Goal: Task Accomplishment & Management: Manage account settings

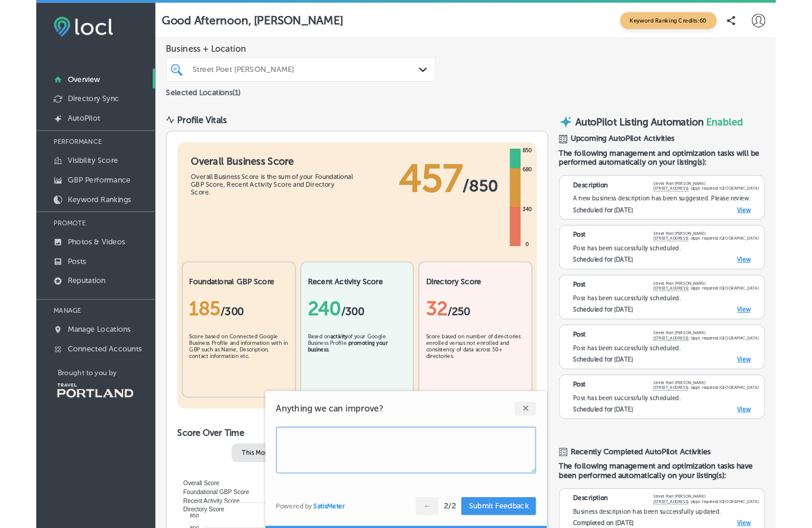
scroll to position [55, 0]
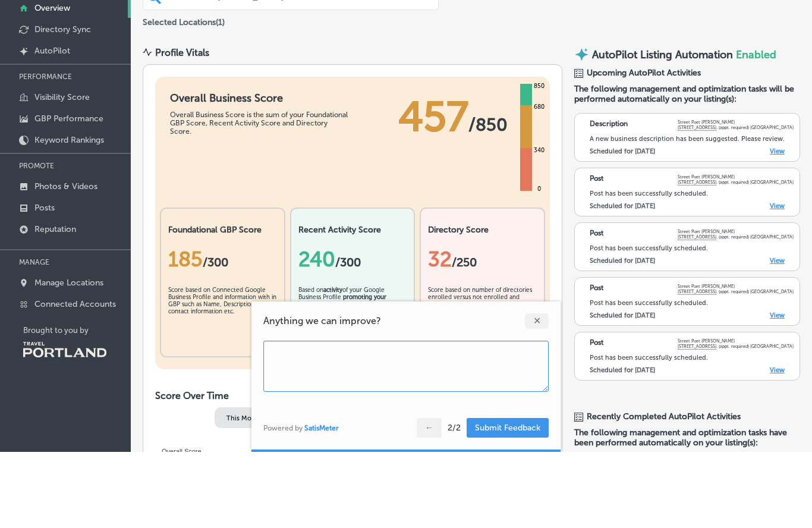
click at [663, 211] on div "A new business description has been suggested. Please review." at bounding box center [692, 215] width 204 height 8
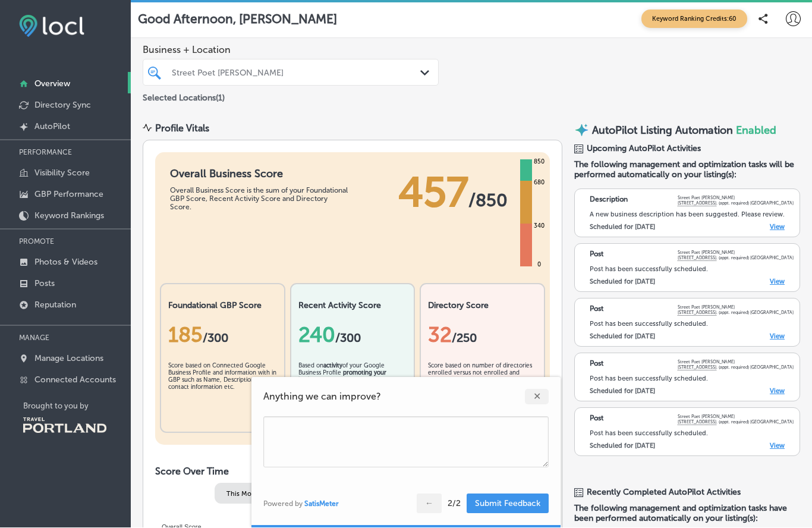
scroll to position [0, 0]
click at [779, 223] on link "View" at bounding box center [777, 227] width 15 height 8
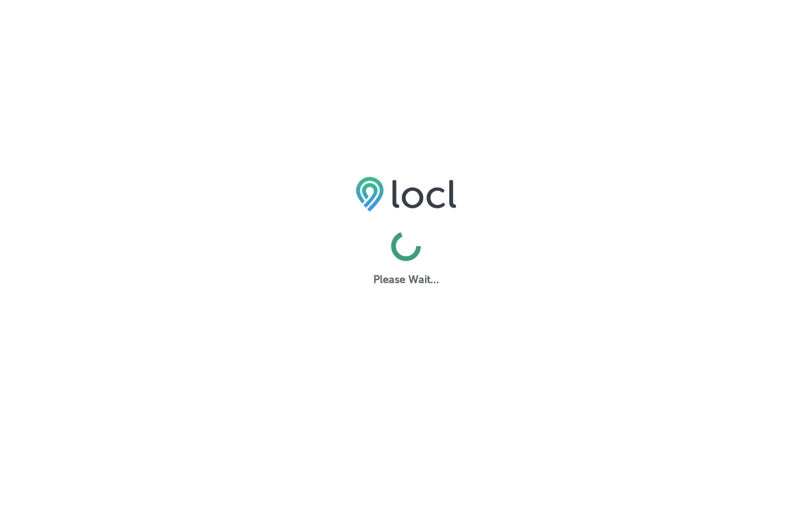
select select "US"
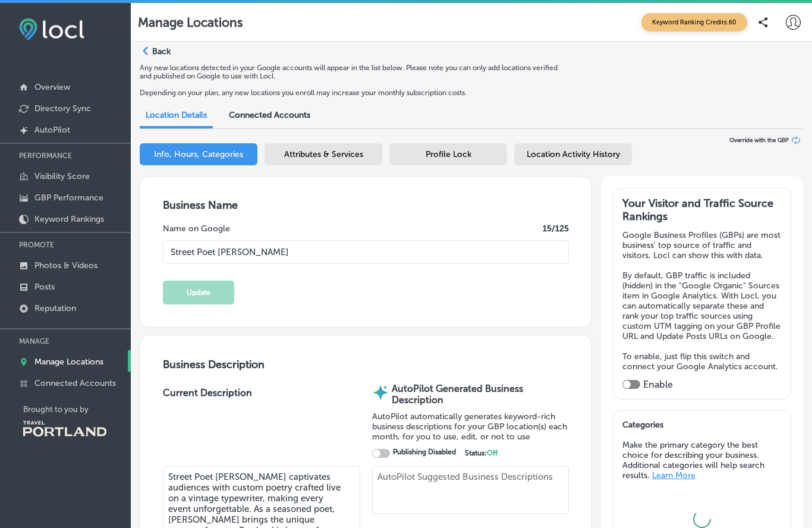
type input "Street Poet [PERSON_NAME]"
type textarea "Street Poet [PERSON_NAME] captivates audiences with custom poetry crafted live …"
type textarea "Street Poet [PERSON_NAME] transforms any event into an interactive poetry exper…"
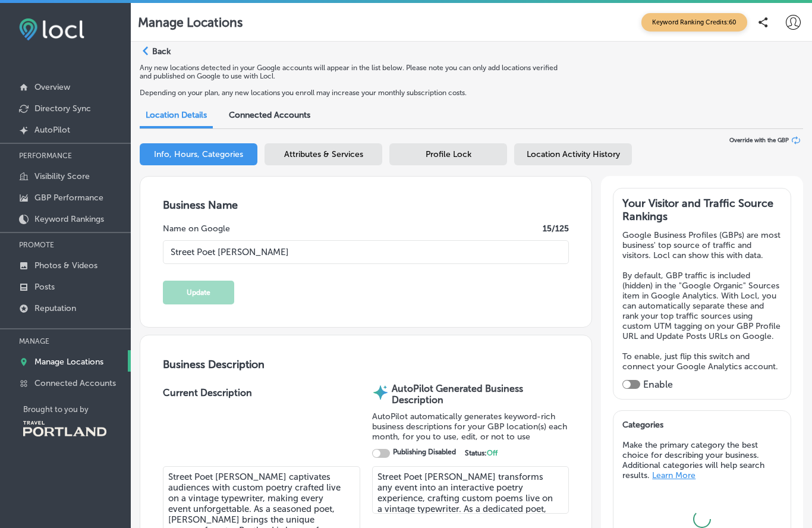
type input "[EMAIL_ADDRESS][DOMAIN_NAME]"
type input "[URL][DOMAIN_NAME]"
type input "[STREET_ADDRESS] (appt. required)"
type input "[GEOGRAPHIC_DATA]"
type input "97214"
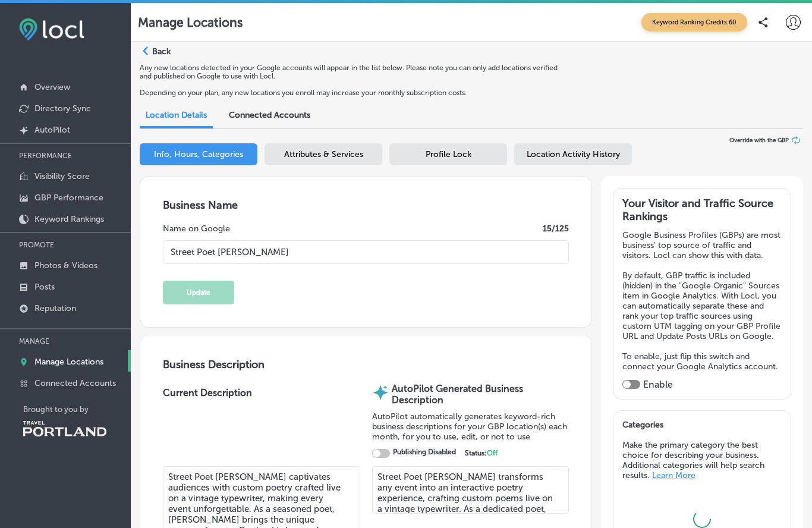
type input "US"
type input "[URL][DOMAIN_NAME]"
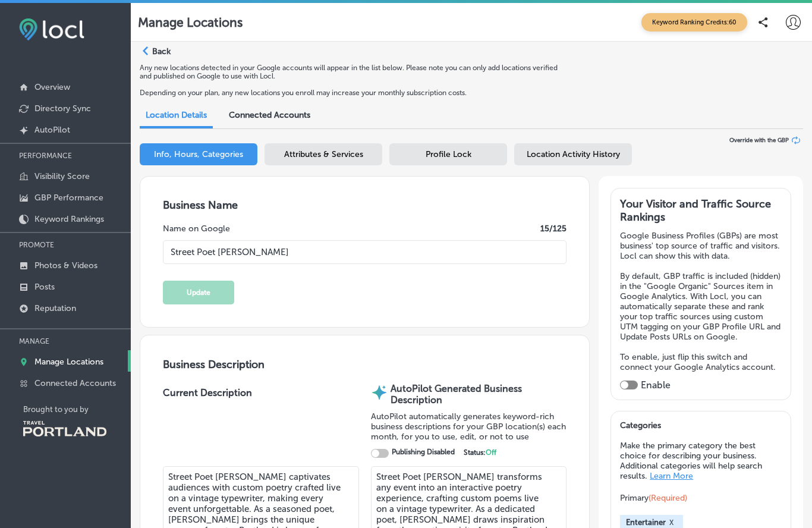
checkbox input "true"
type input "[PHONE_NUMBER]"
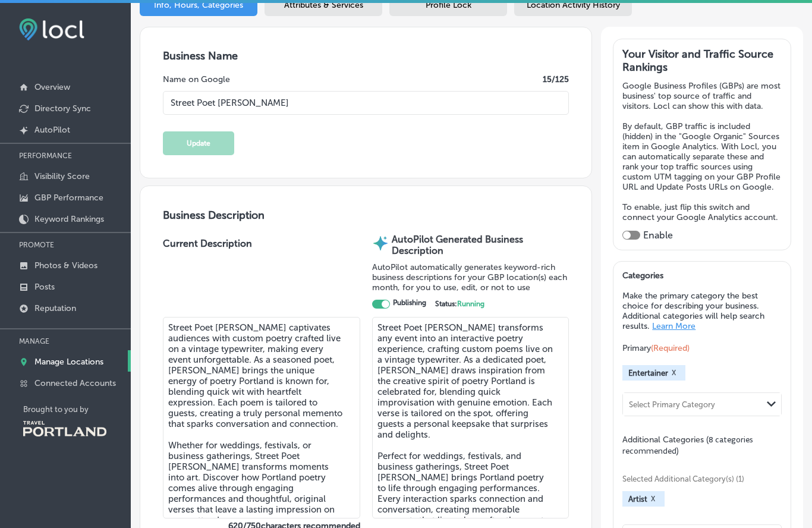
scroll to position [150, 0]
click at [642, 240] on div "Enable" at bounding box center [701, 234] width 159 height 11
click at [635, 239] on div at bounding box center [631, 234] width 18 height 9
click at [634, 239] on div at bounding box center [631, 234] width 18 height 9
click at [643, 240] on div "Your Visitor and Traffic Source Rankings Google Business Profiles (GBPs) are mo…" at bounding box center [701, 143] width 159 height 193
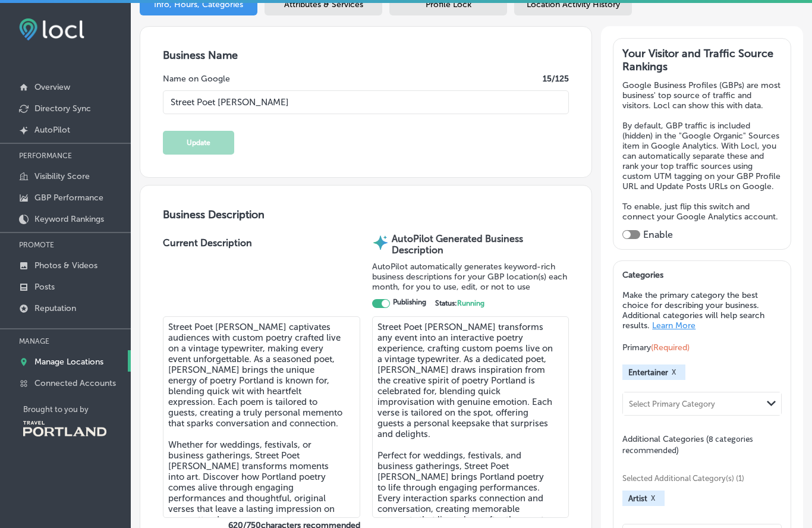
checkbox input "true"
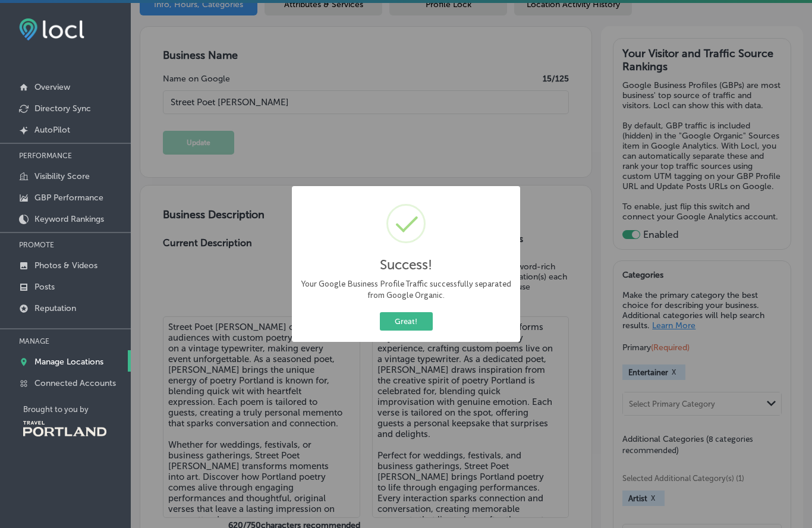
click at [411, 322] on button "Great!" at bounding box center [406, 321] width 53 height 18
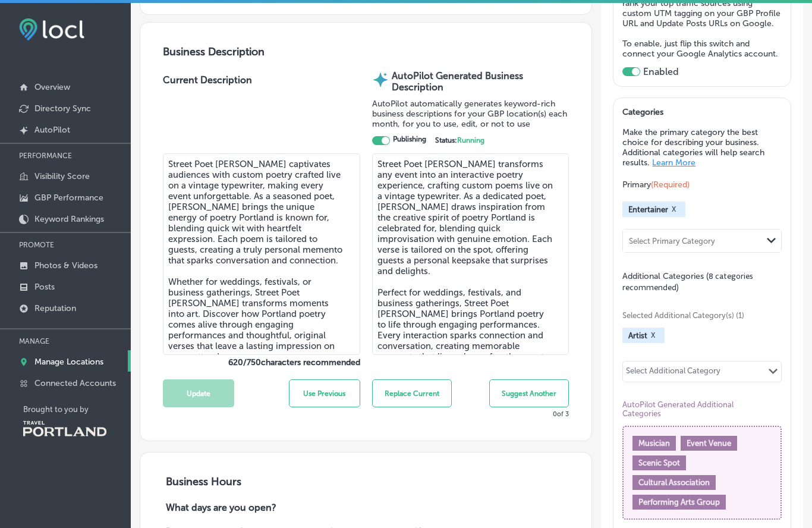
scroll to position [332, 0]
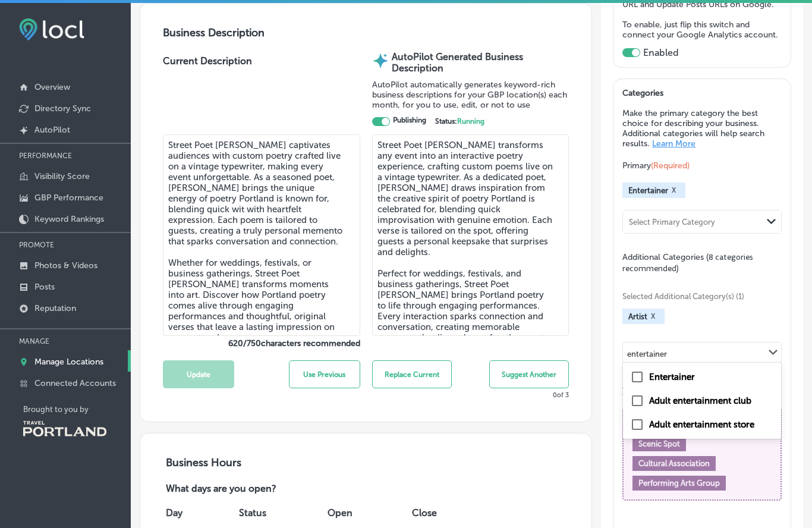
click at [640, 384] on input "checkbox" at bounding box center [637, 377] width 14 height 14
type input "entertainer"
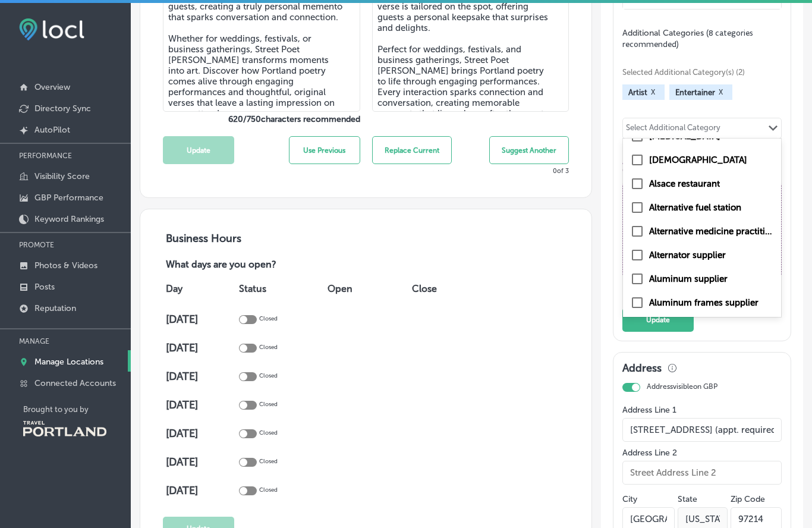
scroll to position [566, 0]
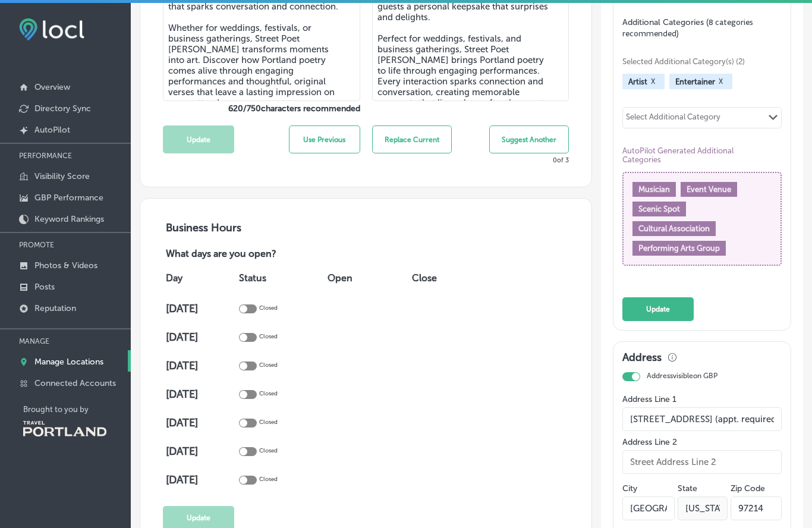
type input "corporate"
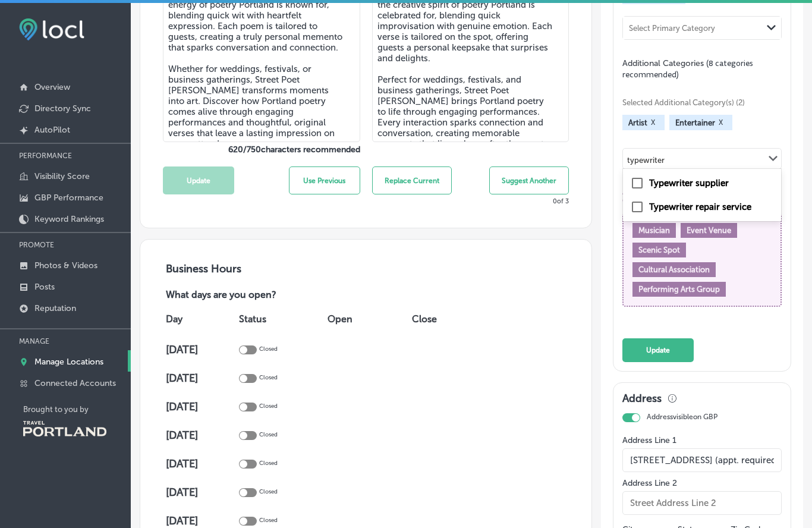
scroll to position [525, 0]
click at [654, 189] on label "Typewriter supplier" at bounding box center [689, 183] width 80 height 11
type input "typewriter"
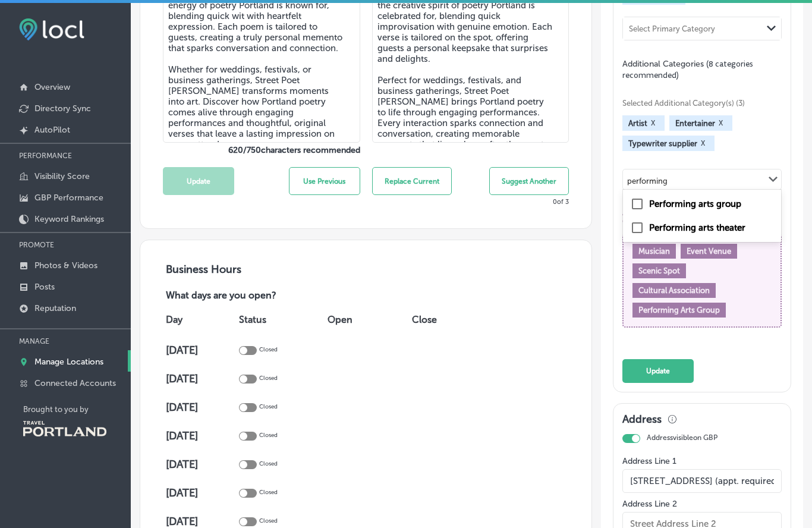
click at [639, 211] on input "checkbox" at bounding box center [637, 204] width 14 height 14
type input "performing"
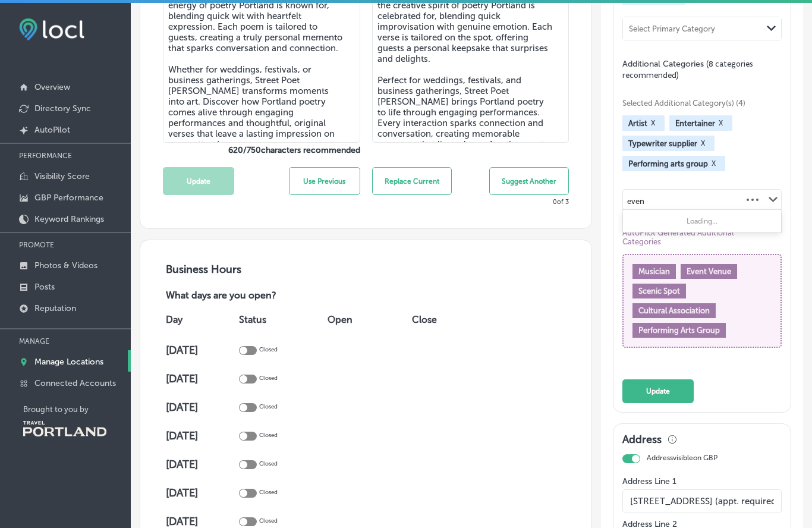
type input "event"
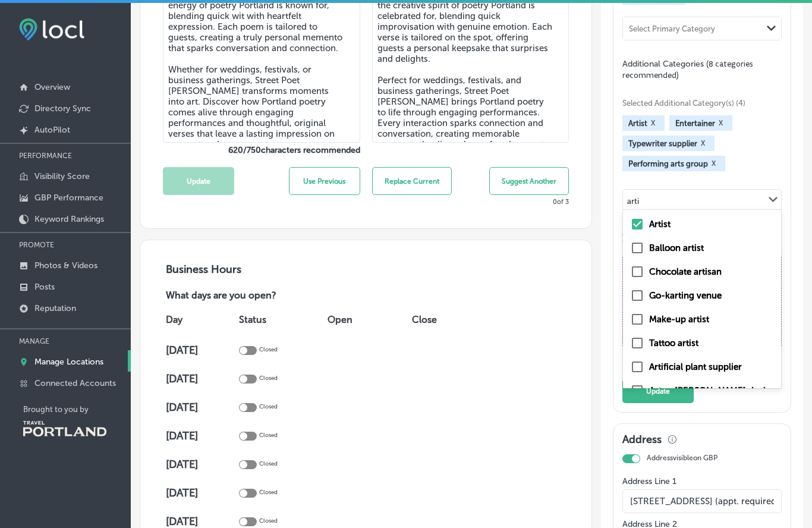
scroll to position [0, 0]
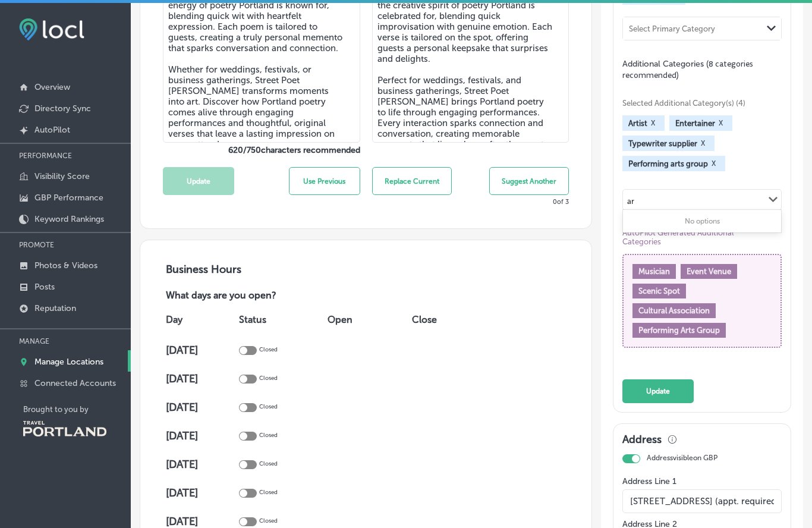
type input "a"
type input "p"
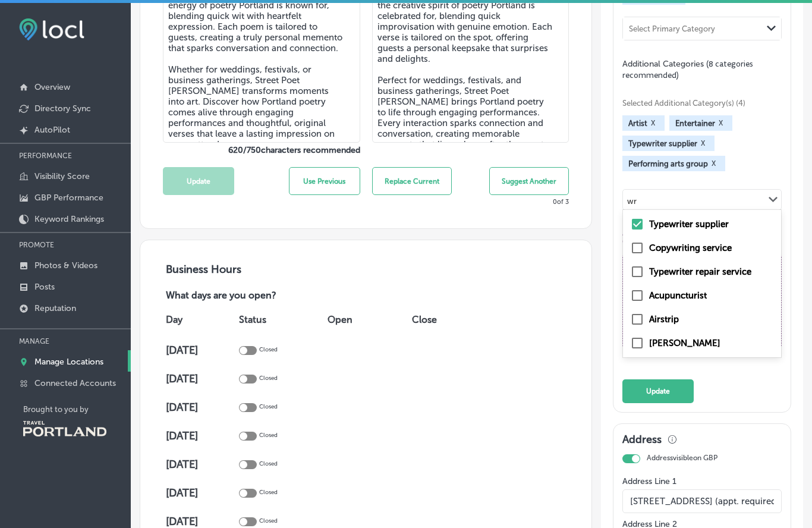
type input "w"
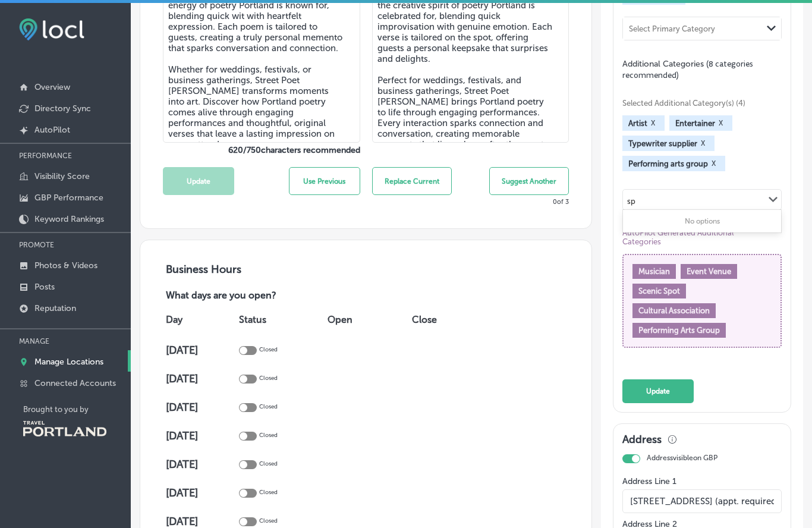
type input "s"
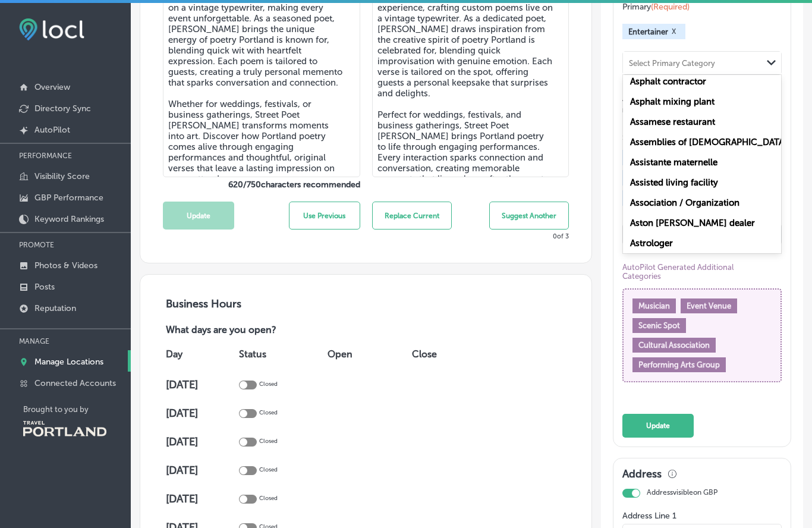
scroll to position [484, 0]
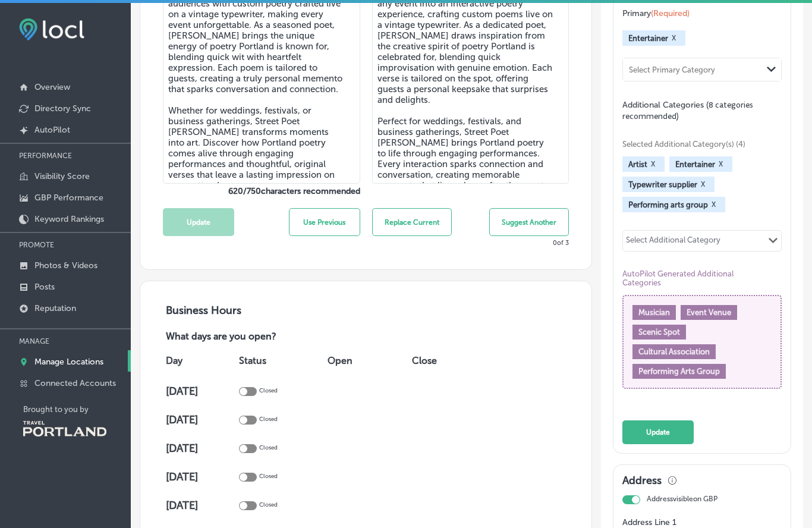
click at [751, 153] on div "Selected Additional Category(s) (4) Artist X Entertainer X Typewriter supplier …" at bounding box center [701, 263] width 159 height 282
click at [724, 169] on button "X" at bounding box center [720, 164] width 11 height 10
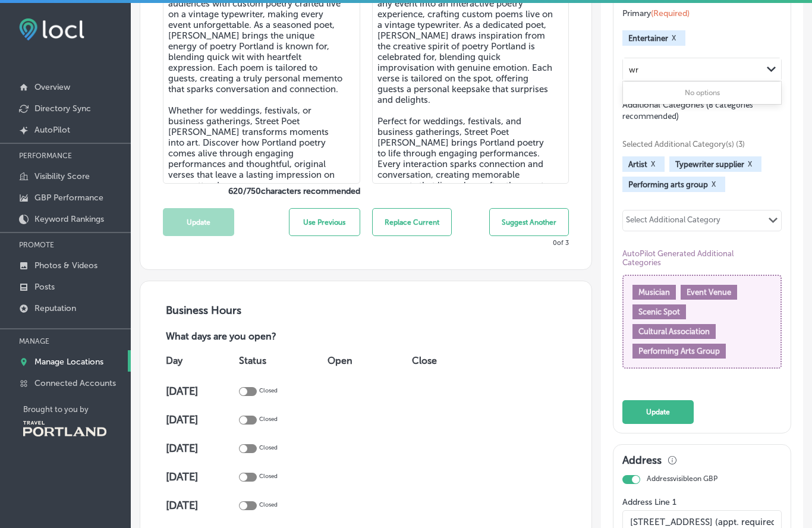
type input "w"
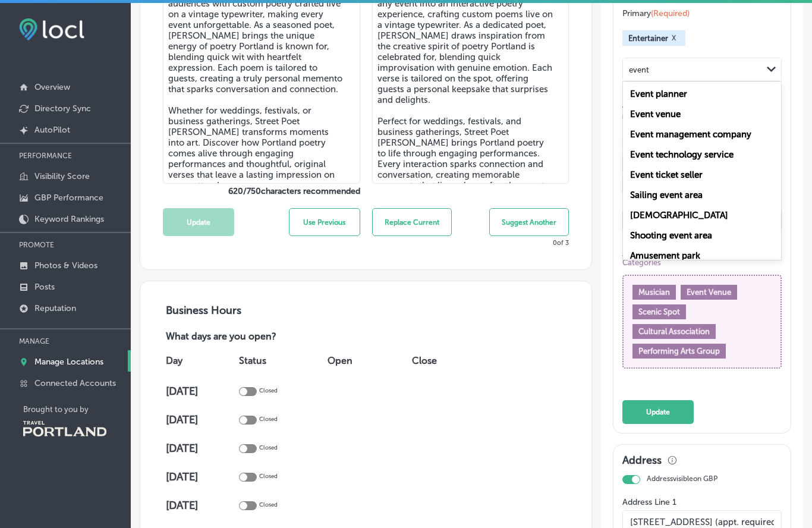
scroll to position [0, 0]
click at [682, 99] on label "Event planner" at bounding box center [658, 94] width 57 height 11
type input "event"
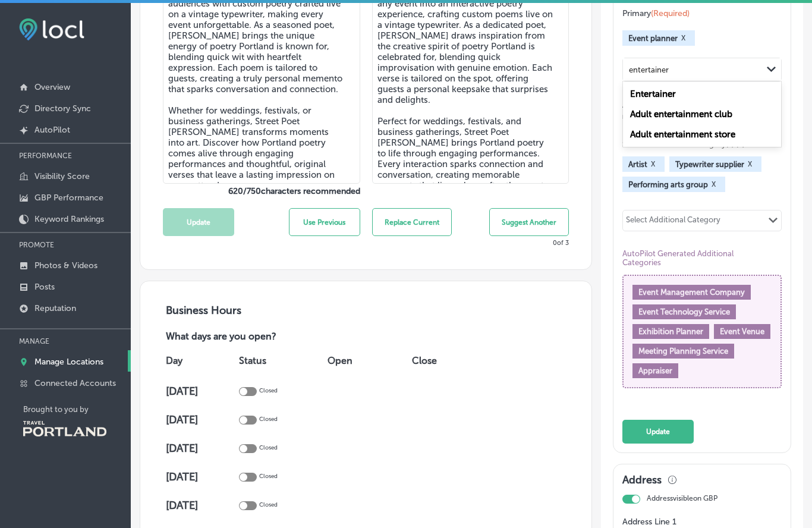
click at [663, 99] on label "Entertainer" at bounding box center [653, 94] width 46 height 11
type input "entertainer"
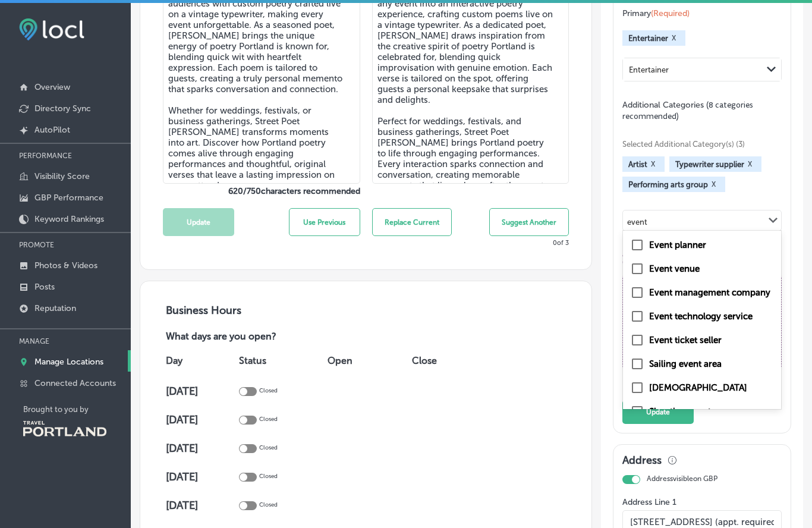
click at [643, 252] on input "checkbox" at bounding box center [637, 245] width 14 height 14
type input "event"
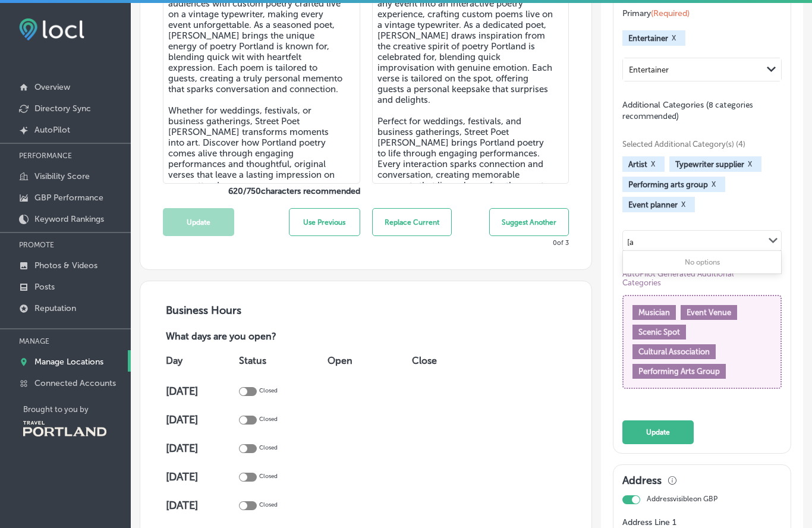
type input "["
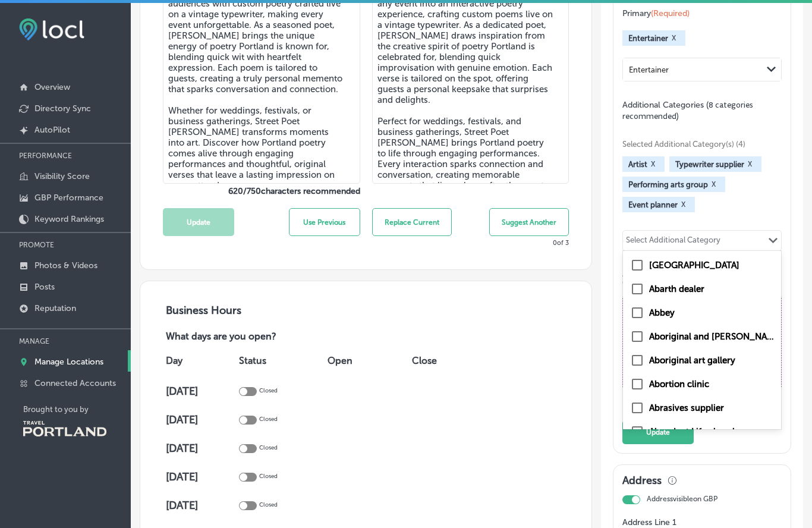
type input "p"
checkbox input "true"
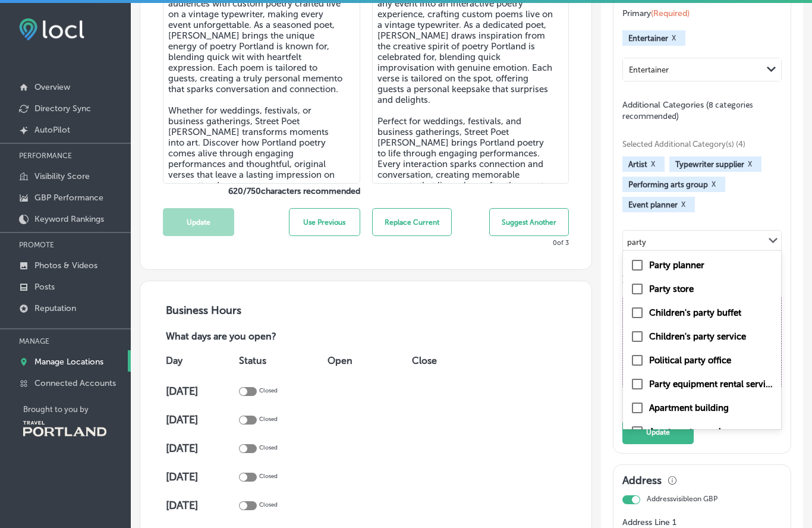
click at [644, 272] on input "checkbox" at bounding box center [637, 265] width 14 height 14
type input "party"
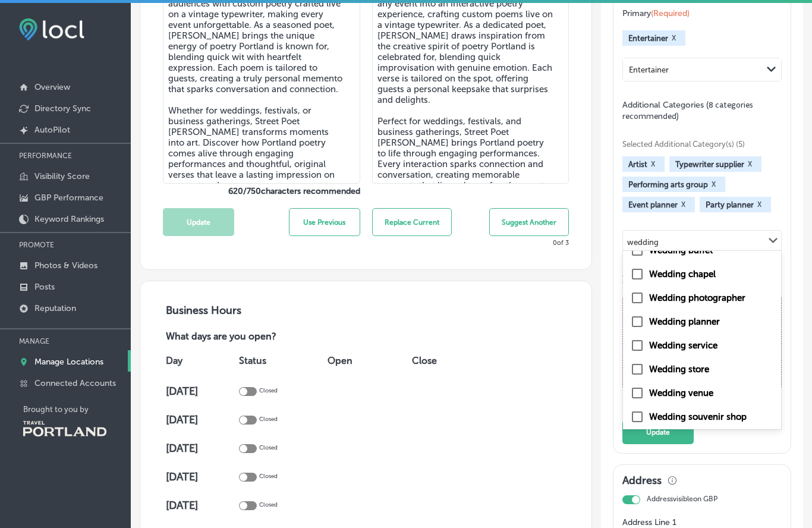
scroll to position [34, 0]
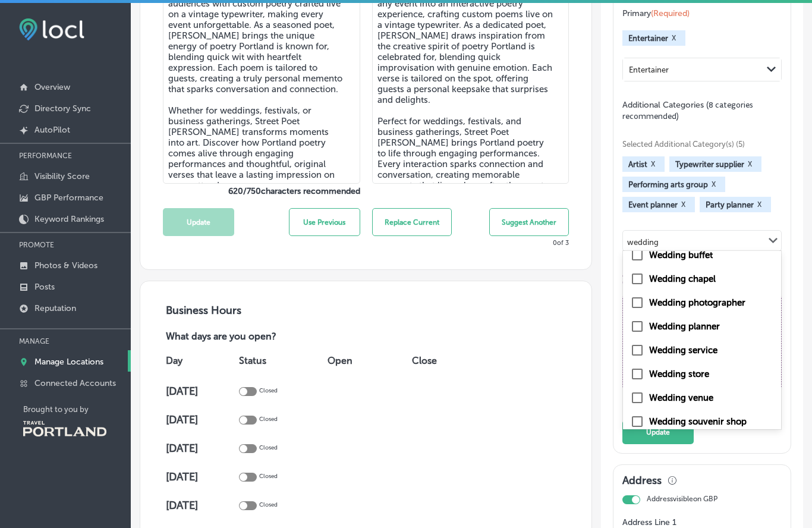
click at [634, 357] on input "checkbox" at bounding box center [637, 350] width 14 height 14
type input "wedding"
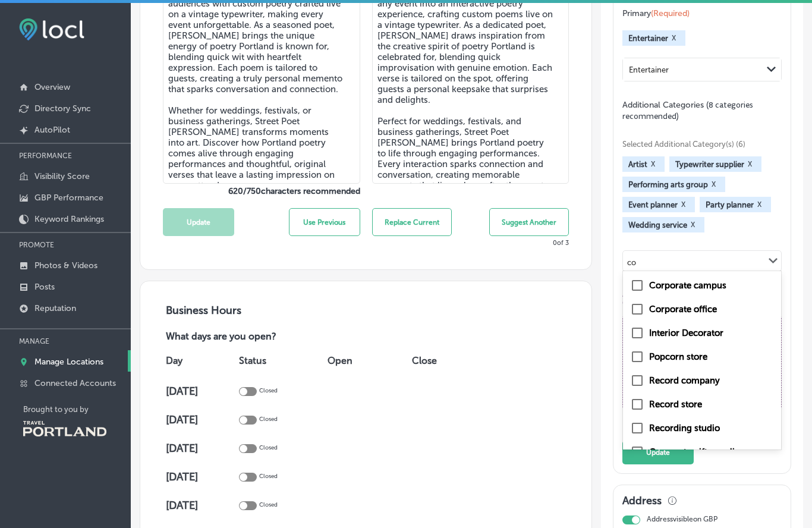
type input "c"
type input "b"
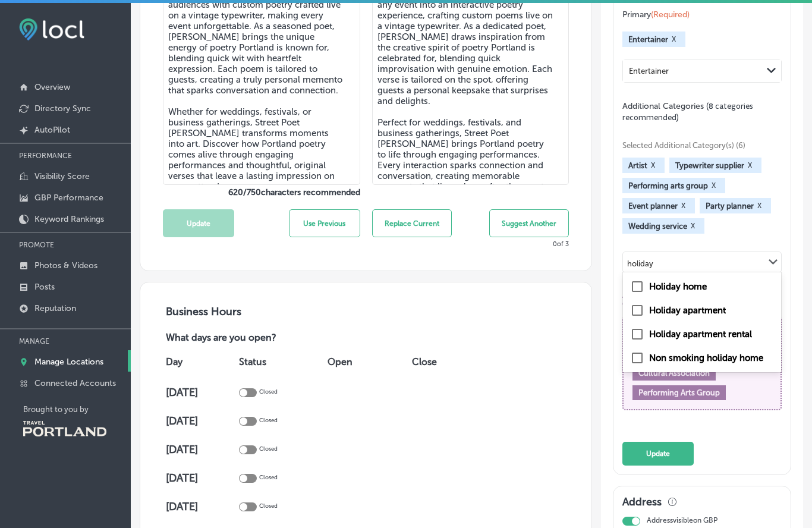
scroll to position [481, 0]
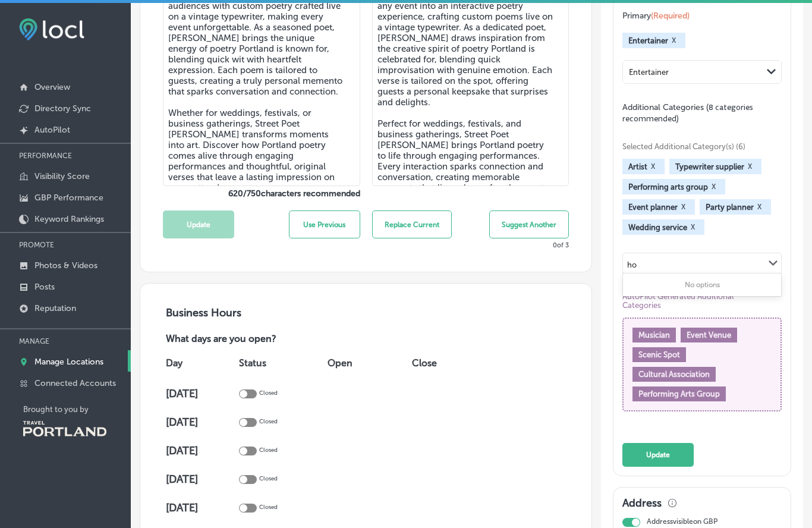
type input "h"
type input "c"
type input "b"
type input "l"
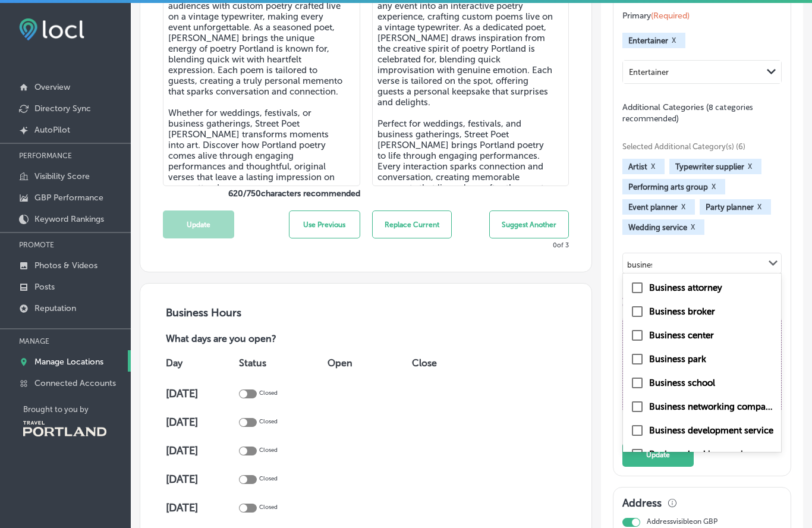
type input "business"
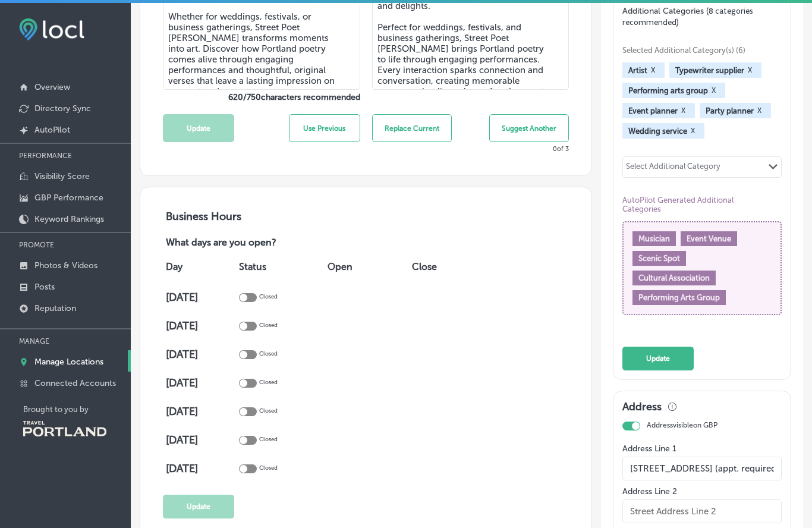
scroll to position [560, 0]
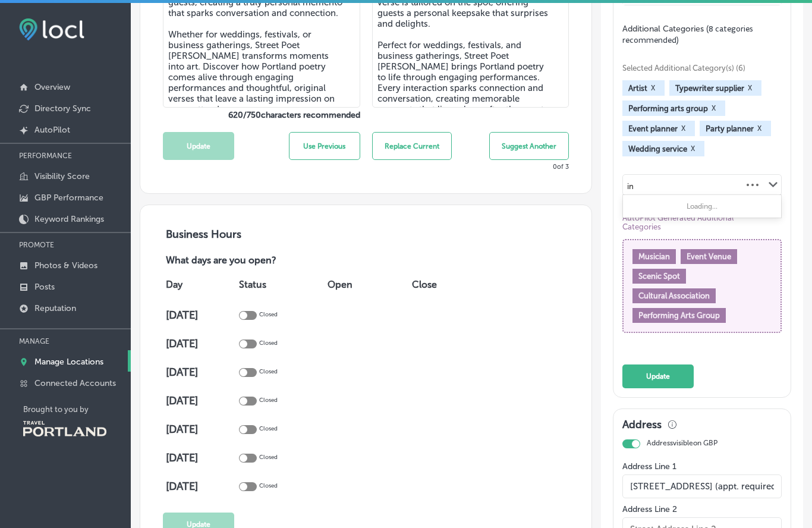
type input "i"
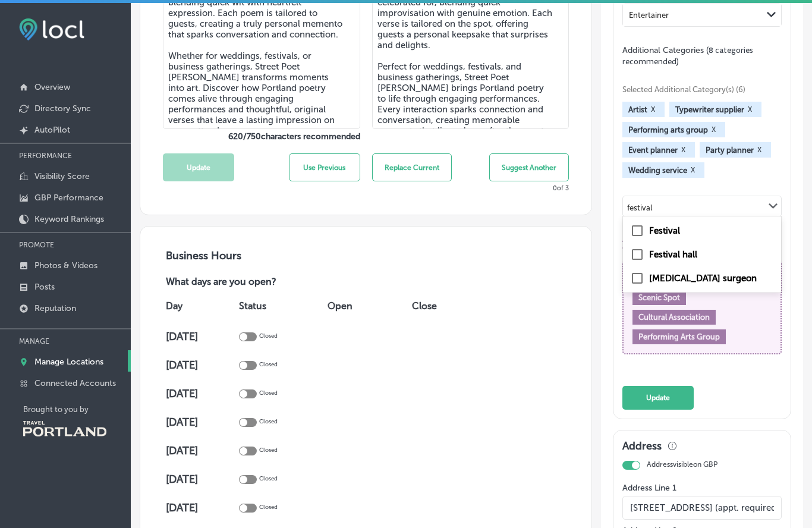
scroll to position [537, 0]
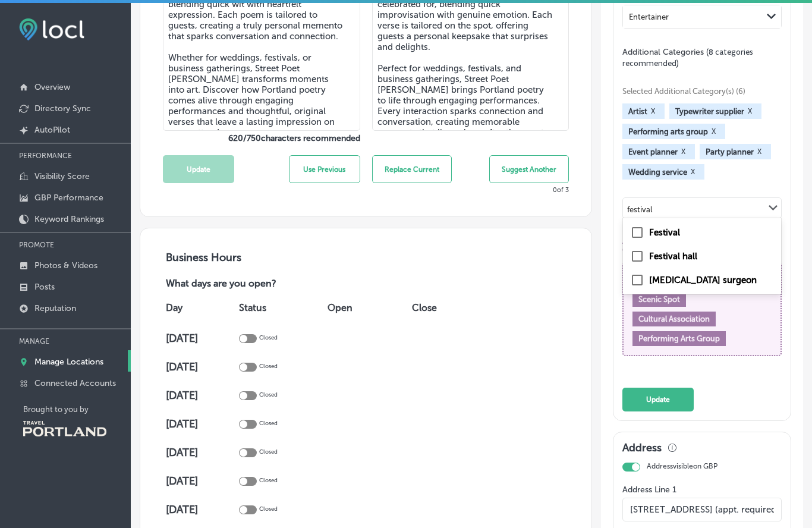
click at [640, 240] on input "checkbox" at bounding box center [637, 232] width 14 height 14
type input "festival"
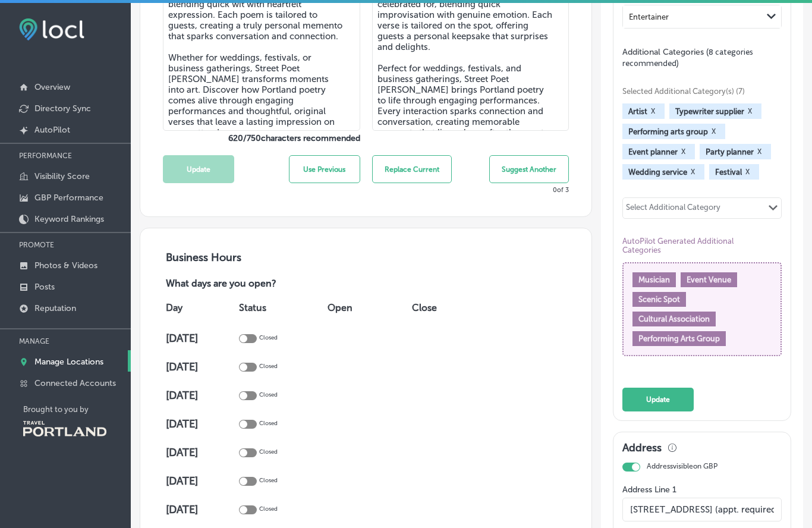
click at [68, 269] on p "Photos & Videos" at bounding box center [65, 265] width 63 height 10
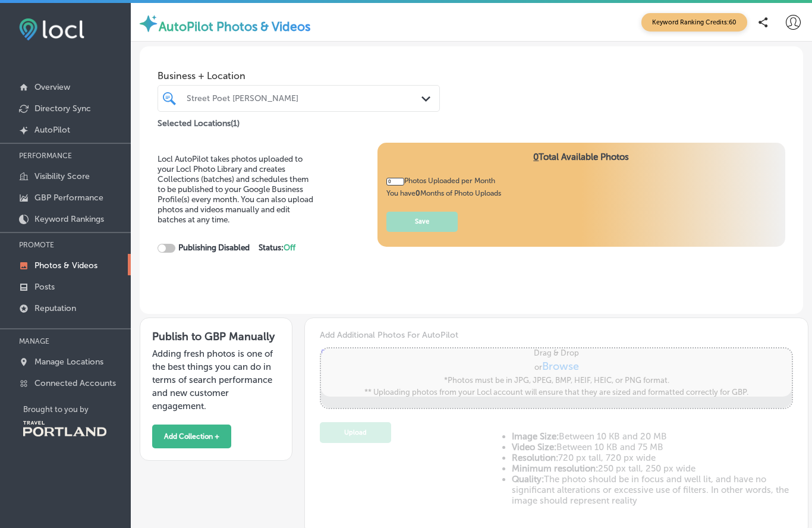
type input "5"
checkbox input "true"
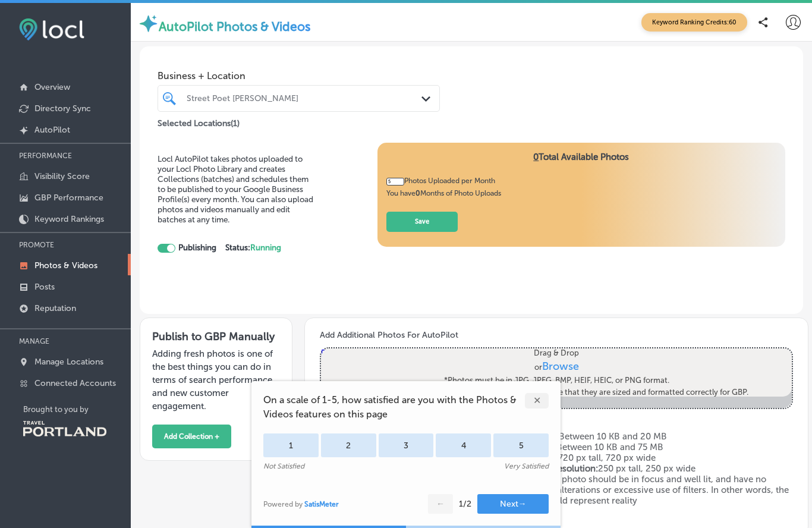
click at [534, 404] on div "✕" at bounding box center [537, 400] width 24 height 15
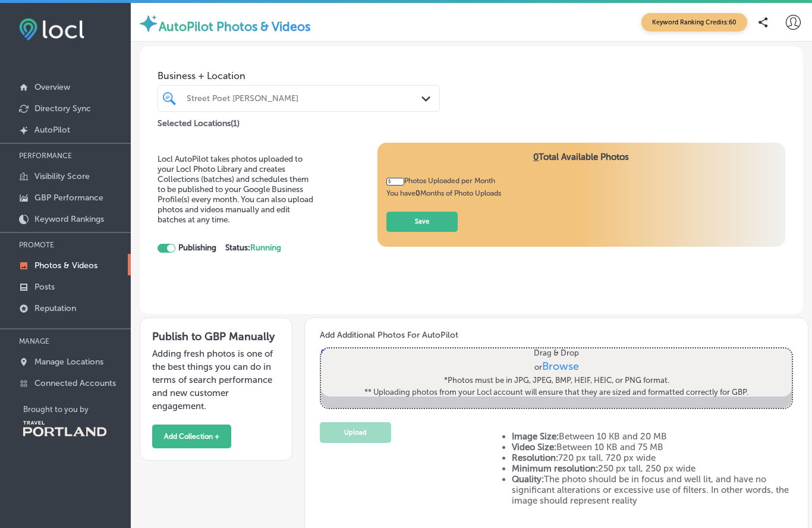
click at [569, 373] on span "Browse" at bounding box center [559, 366] width 37 height 13
click at [569, 352] on input "Drag & Drop or Browse *Photos must be in JPG, JPEG, BMP, HEIF, HEIC, or PNG for…" at bounding box center [556, 350] width 471 height 4
type input "C:\fakepath\att.Wrjq6E2g2gimVo08e2Lw-9YY7q_h8vB571eyH7qqWbI.jpeg"
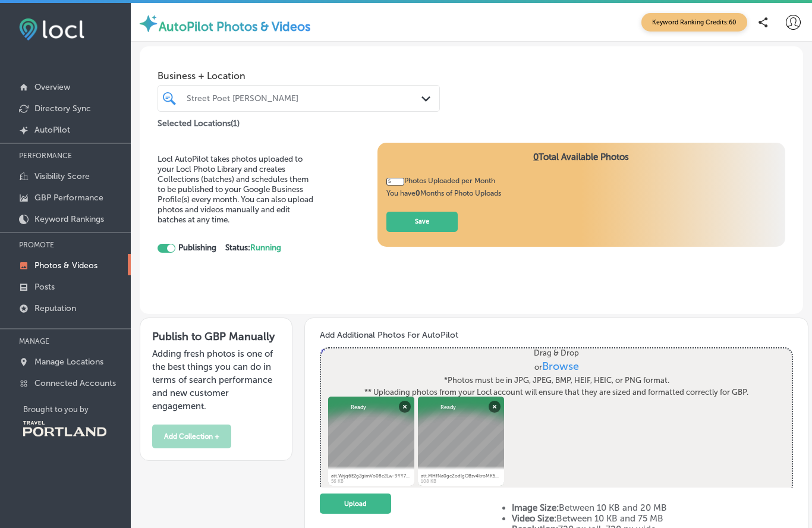
click at [362, 504] on button "Upload" at bounding box center [355, 503] width 71 height 21
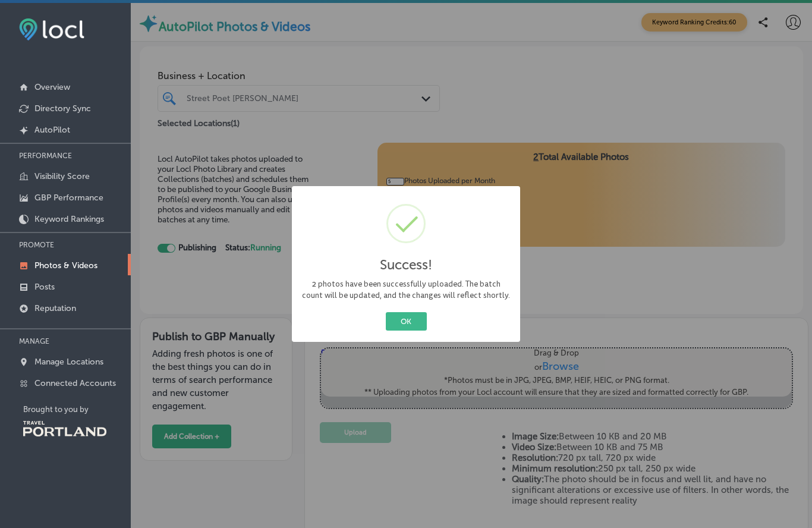
click at [411, 316] on button "OK" at bounding box center [406, 321] width 41 height 18
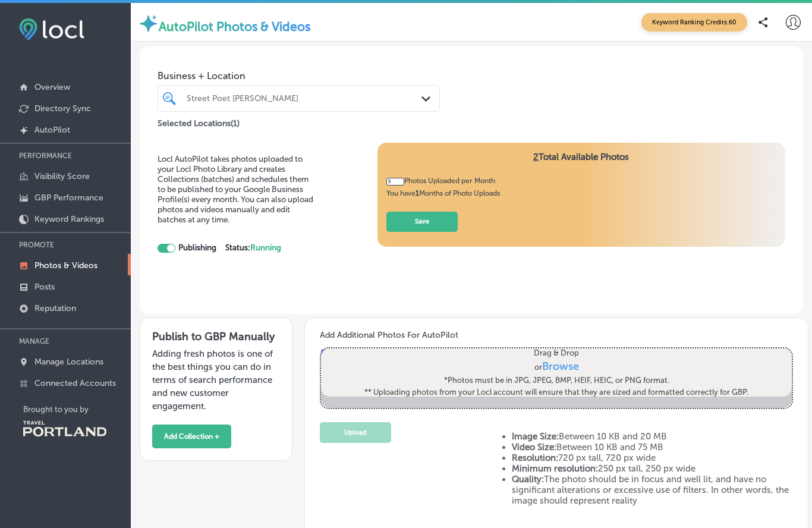
click at [194, 444] on button "Add Collection +" at bounding box center [191, 436] width 79 height 24
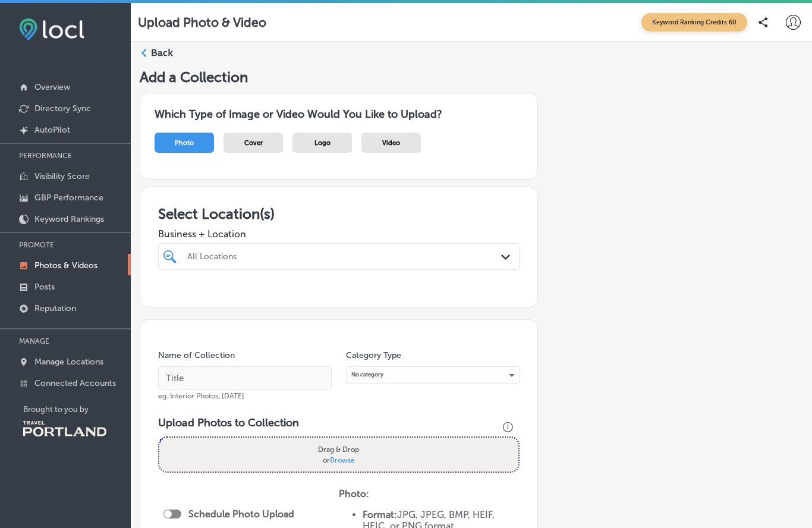
click at [71, 275] on link "Photos & Videos" at bounding box center [65, 264] width 131 height 21
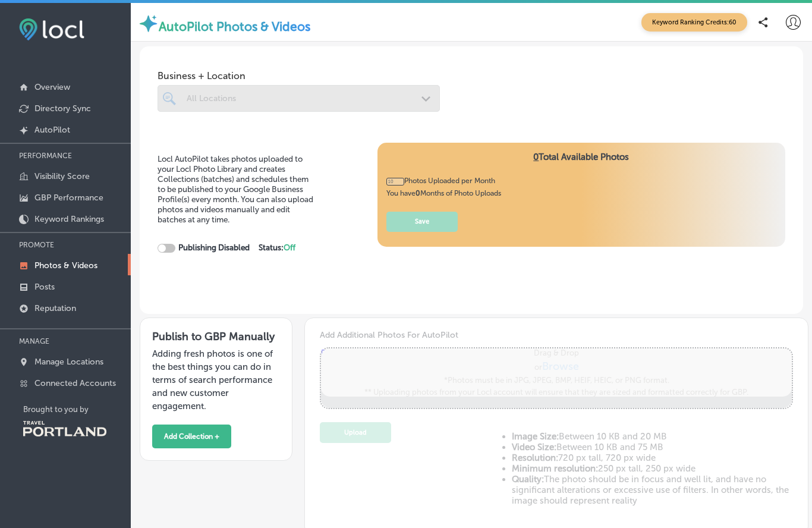
type input "0"
checkbox input "true"
type input "5"
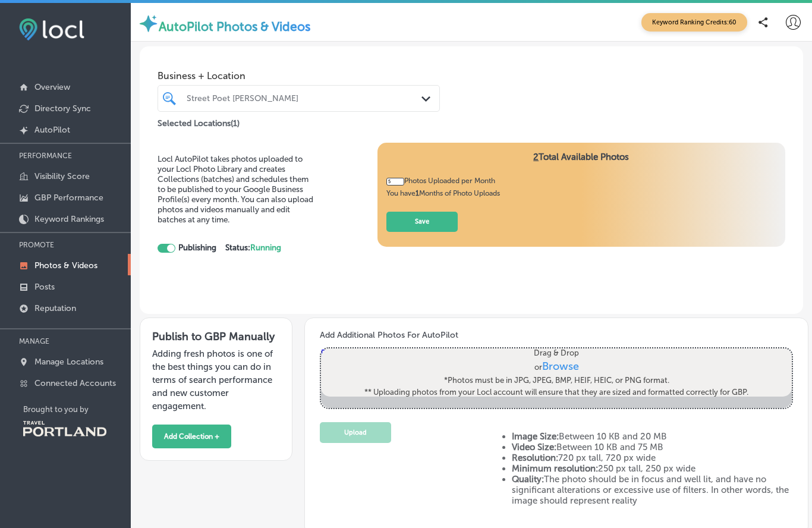
click at [563, 373] on span "Browse" at bounding box center [559, 366] width 37 height 13
click at [563, 352] on input "Drag & Drop or Browse *Photos must be in JPG, JPEG, BMP, HEIF, HEIC, or PNG for…" at bounding box center [556, 350] width 471 height 4
type input "C:\fakepath\att.f8HxfE8z1FUAB0dY6lV80mesEd-53LKaFZf9krOuf74.jpeg"
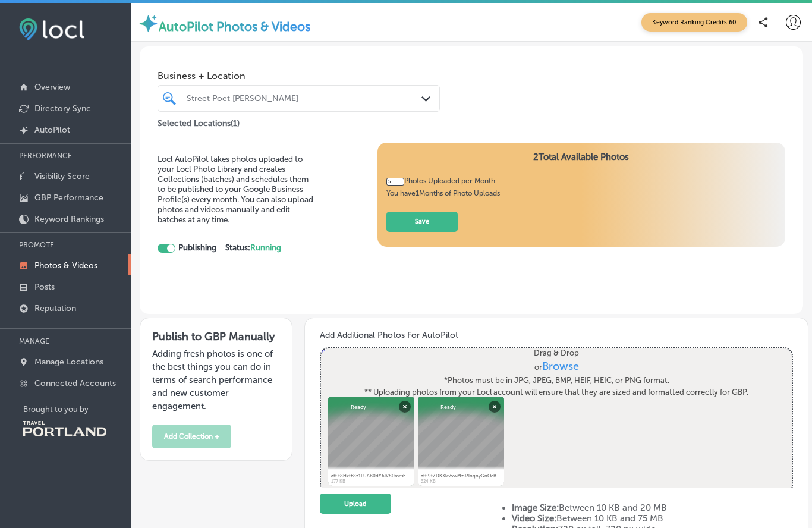
click at [349, 506] on button "Upload" at bounding box center [355, 503] width 71 height 21
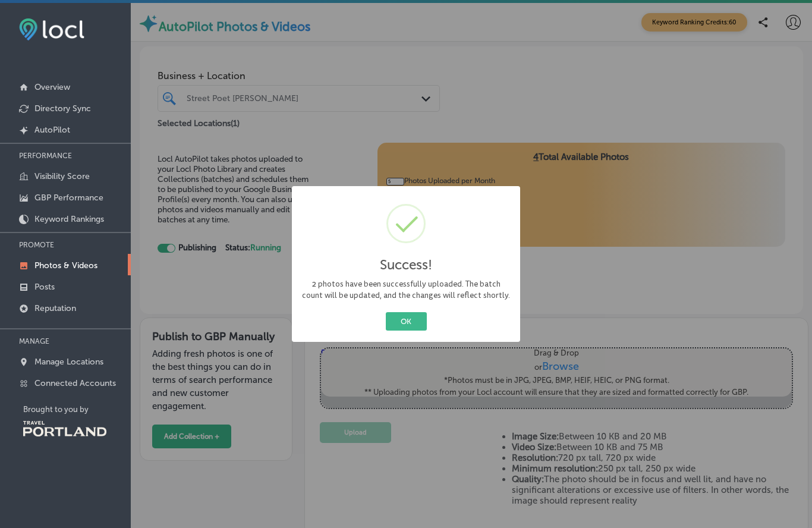
click at [408, 320] on button "OK" at bounding box center [406, 321] width 41 height 18
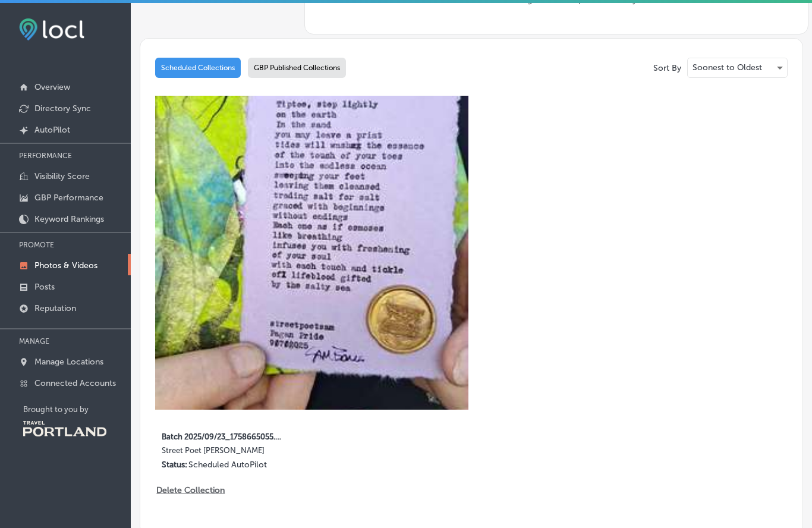
scroll to position [502, 0]
click at [310, 238] on img at bounding box center [311, 251] width 313 height 313
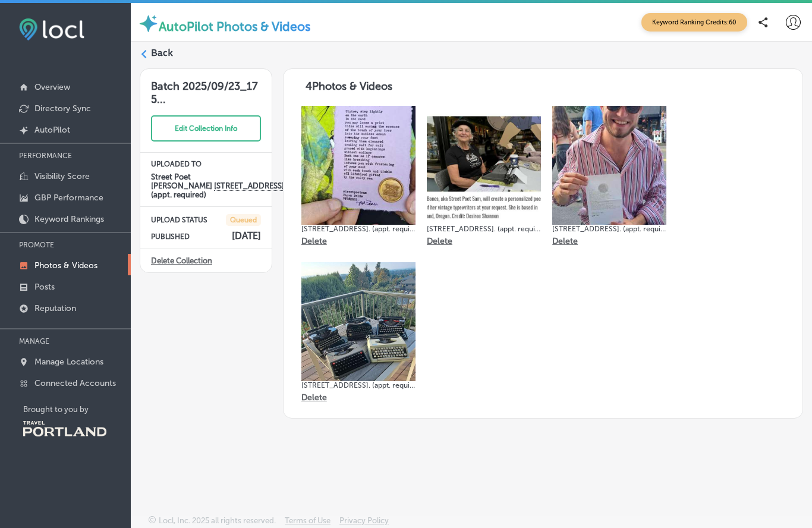
click at [204, 126] on button "Edit Collection Info" at bounding box center [206, 128] width 110 height 26
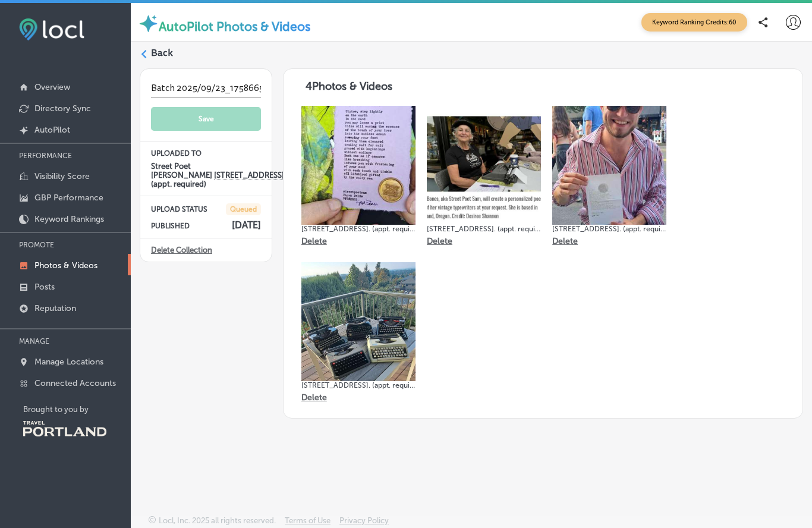
click at [182, 327] on div "Batch 2025/09/23_1758665055.5666277 Save UPLOADED TO Street Poet [PERSON_NAME] …" at bounding box center [206, 243] width 133 height 351
click at [614, 173] on img at bounding box center [609, 165] width 114 height 119
click at [622, 172] on img at bounding box center [609, 165] width 114 height 119
click at [72, 270] on p "Photos & Videos" at bounding box center [65, 265] width 63 height 10
click at [40, 290] on p "Posts" at bounding box center [44, 287] width 20 height 10
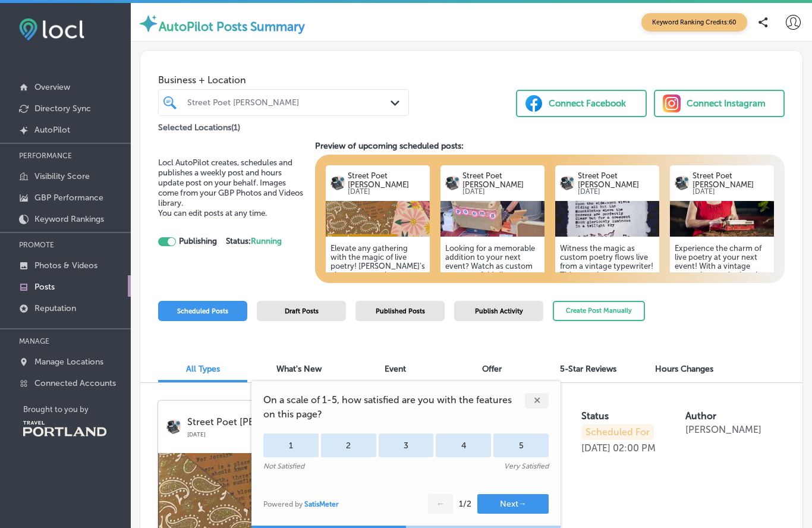
checkbox input "true"
click at [600, 309] on button "Create Post Manually" at bounding box center [599, 311] width 92 height 21
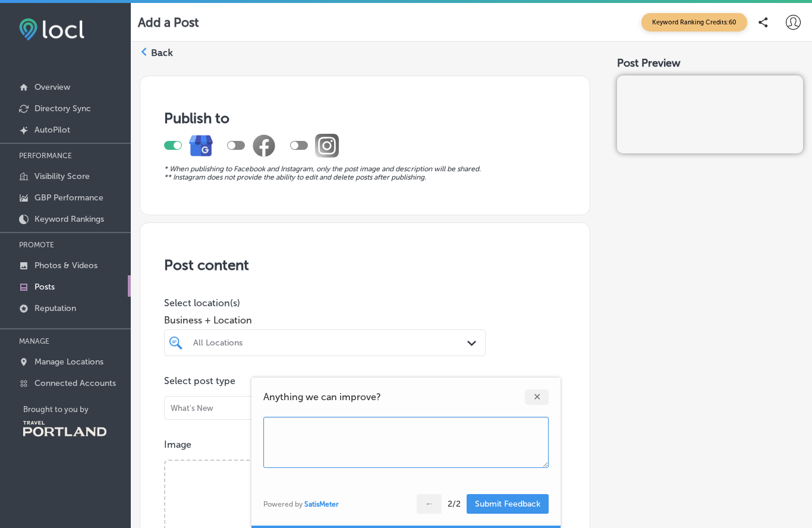
click at [534, 396] on div "✕" at bounding box center [537, 396] width 24 height 15
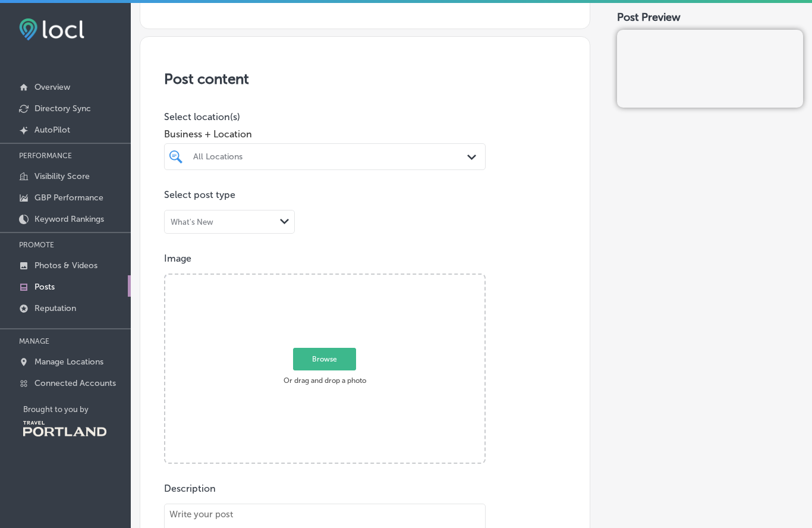
scroll to position [180, 0]
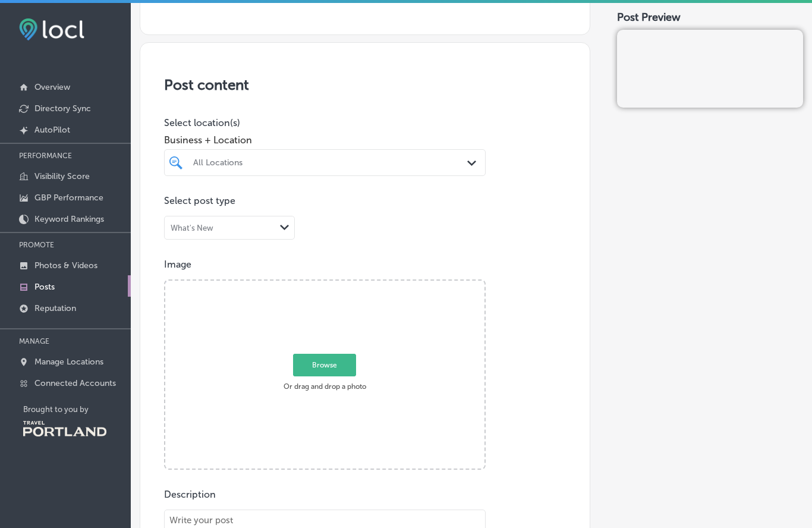
click at [358, 243] on div "Post content Select location(s) Business + Location All Locations Path Created …" at bounding box center [365, 417] width 450 height 751
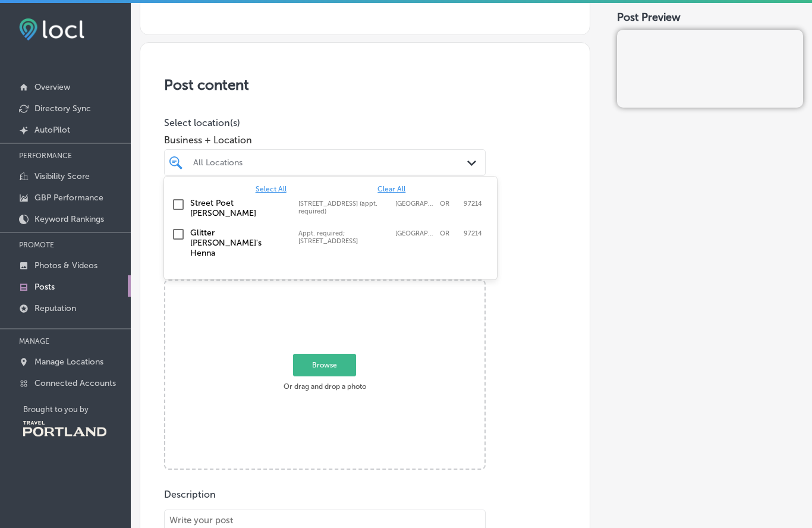
click at [177, 203] on input "checkbox" at bounding box center [178, 204] width 14 height 14
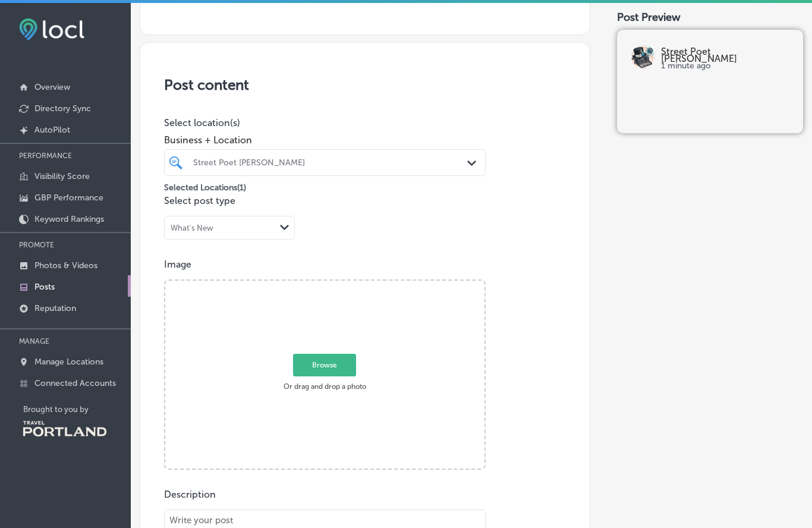
click at [524, 325] on div "Image Powered by PQINA Browse Or drag and drop a photo" at bounding box center [365, 364] width 402 height 211
click at [193, 253] on label "What's New" at bounding box center [191, 251] width 38 height 8
click at [324, 367] on span "Browse" at bounding box center [324, 365] width 63 height 23
click at [324, 284] on input "Browse Or drag and drop a photo" at bounding box center [324, 283] width 319 height 4
click at [317, 357] on span "Browse" at bounding box center [324, 365] width 63 height 23
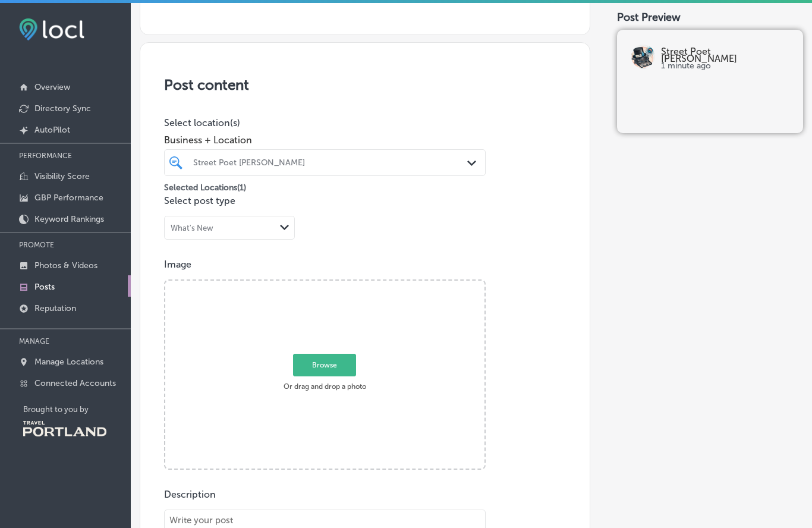
click at [317, 284] on input "Browse Or drag and drop a photo" at bounding box center [324, 283] width 319 height 4
type input "C:\fakepath\att.Wrjq6E2g2gimVo08e2Lw-9YY7q_h8vB571eyH7qqWbI.jpeg"
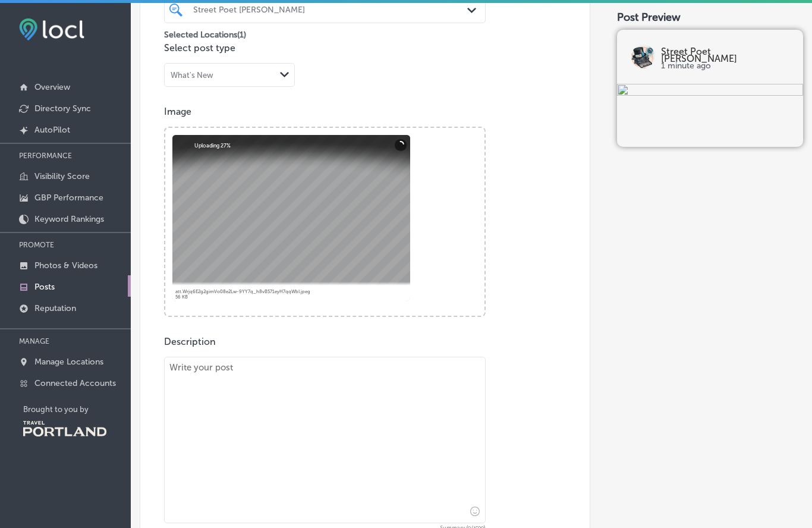
scroll to position [348, 0]
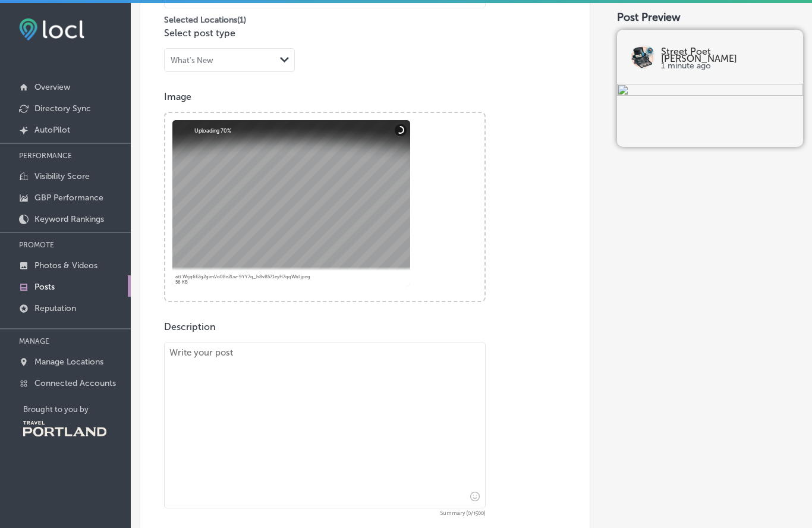
click at [195, 354] on textarea at bounding box center [325, 425] width 322 height 166
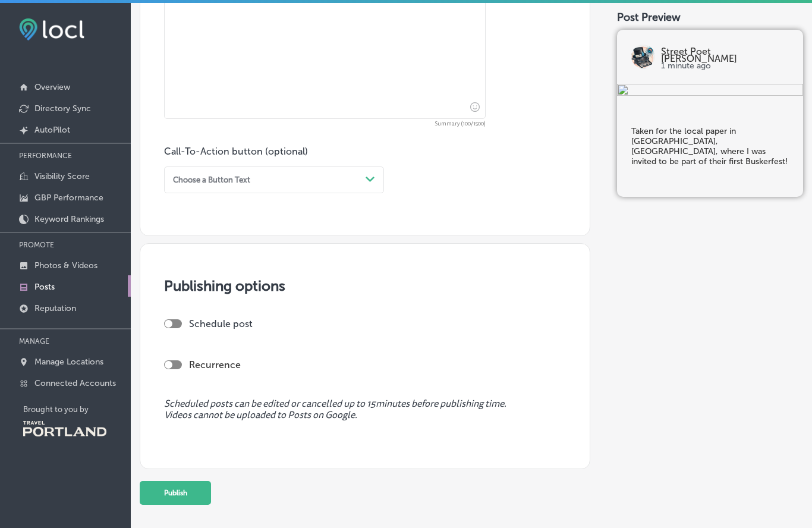
scroll to position [736, 0]
type textarea "Taken for the local paper in [GEOGRAPHIC_DATA], [GEOGRAPHIC_DATA], where I was …"
click at [163, 318] on div "Publishing options Schedule post Recurrence Scheduled posts can be edited or ca…" at bounding box center [365, 357] width 450 height 226
click at [170, 328] on div at bounding box center [169, 324] width 8 height 8
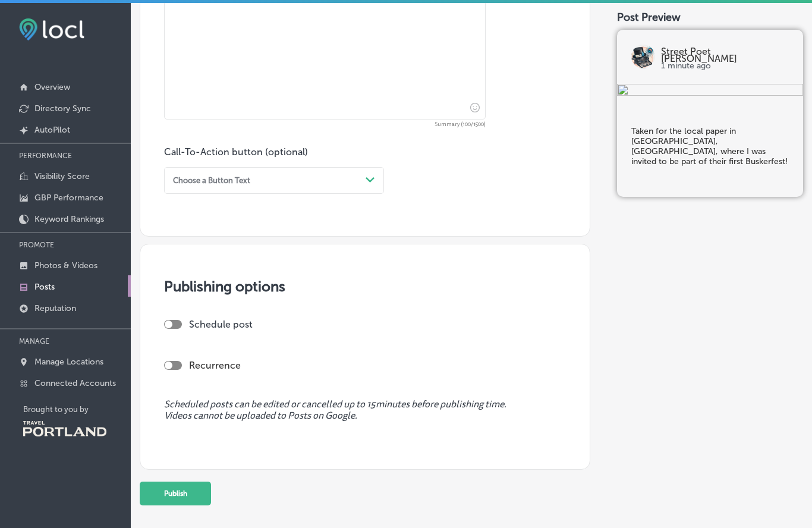
checkbox input "true"
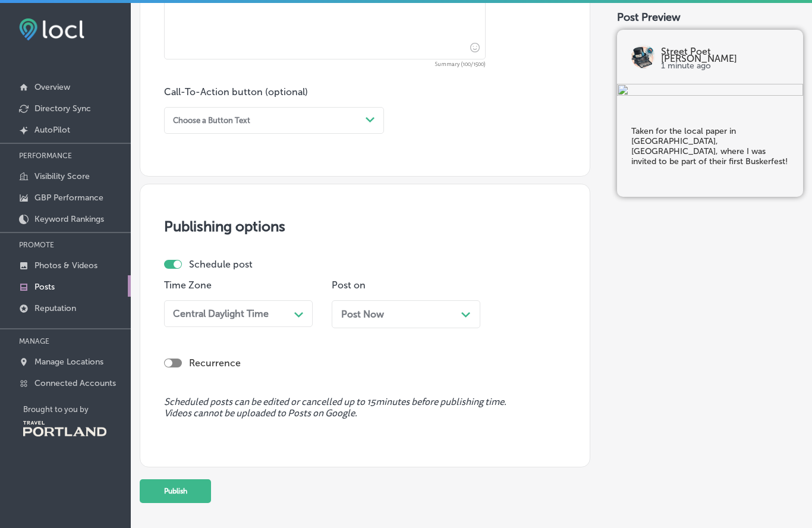
scroll to position [795, 0]
click at [173, 494] on button "Publish" at bounding box center [175, 492] width 71 height 24
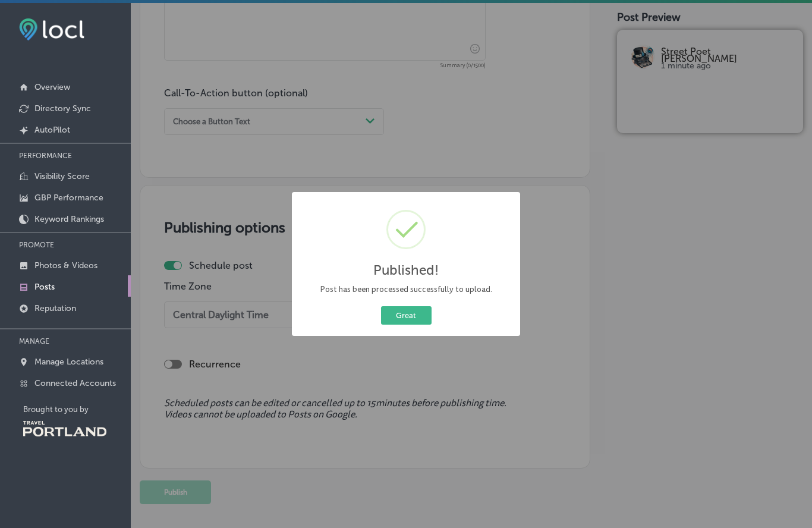
click at [398, 322] on button "Great" at bounding box center [406, 315] width 51 height 18
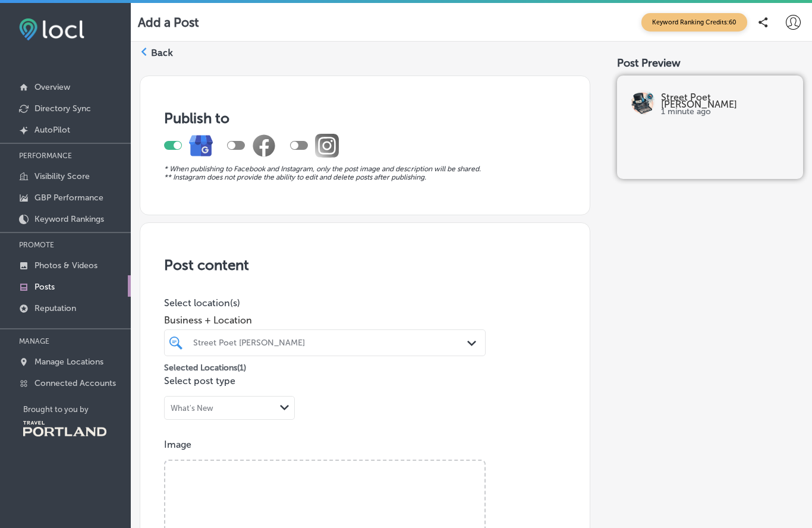
scroll to position [0, 0]
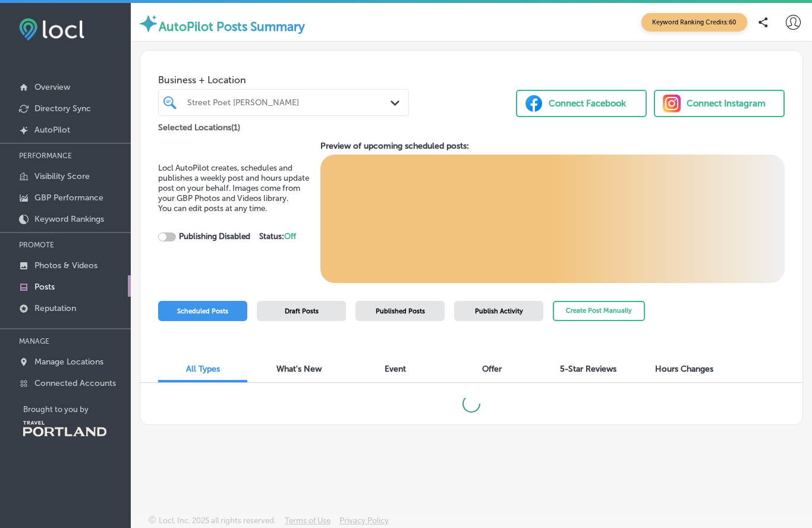
checkbox input "true"
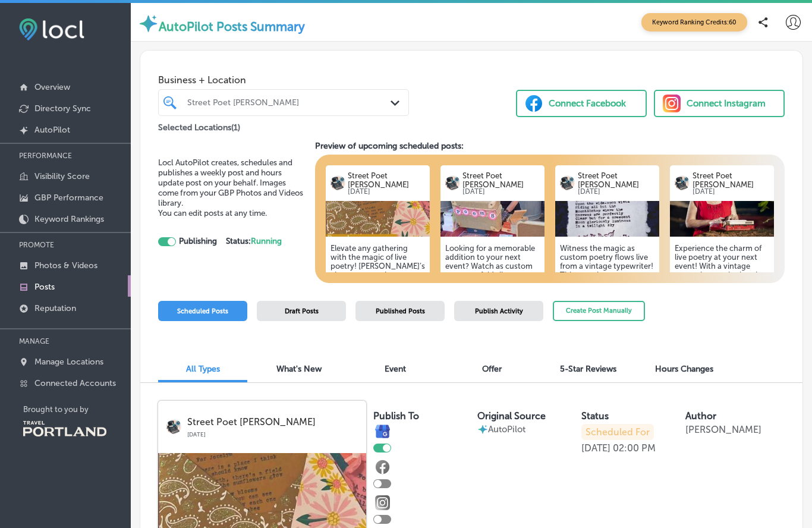
click at [292, 315] on span "Draft Posts" at bounding box center [302, 311] width 34 height 8
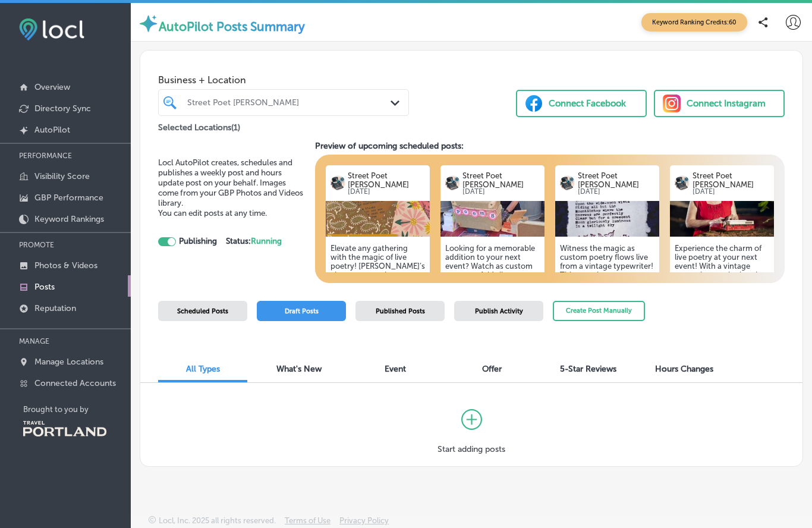
click at [584, 314] on button "Create Post Manually" at bounding box center [599, 311] width 92 height 21
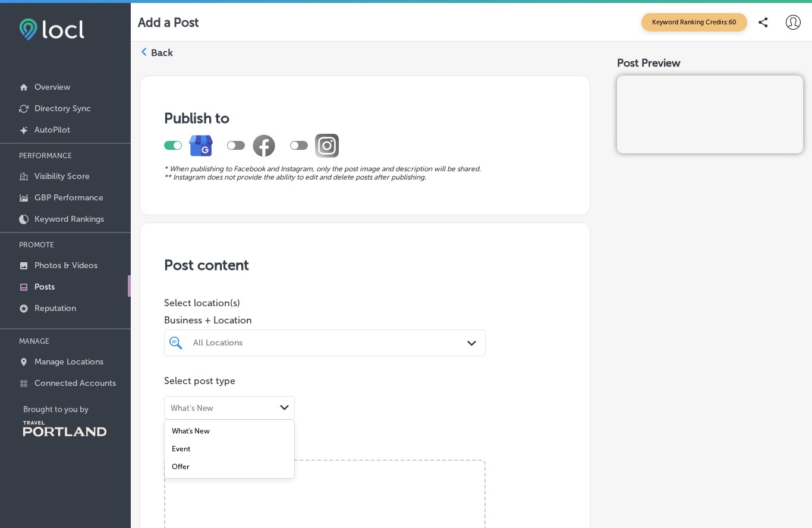
click at [203, 433] on label "What's New" at bounding box center [191, 431] width 38 height 8
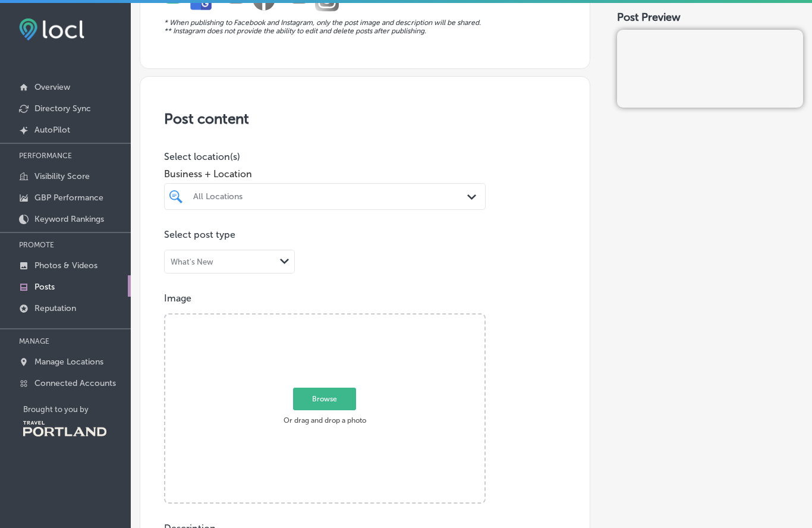
scroll to position [172, 0]
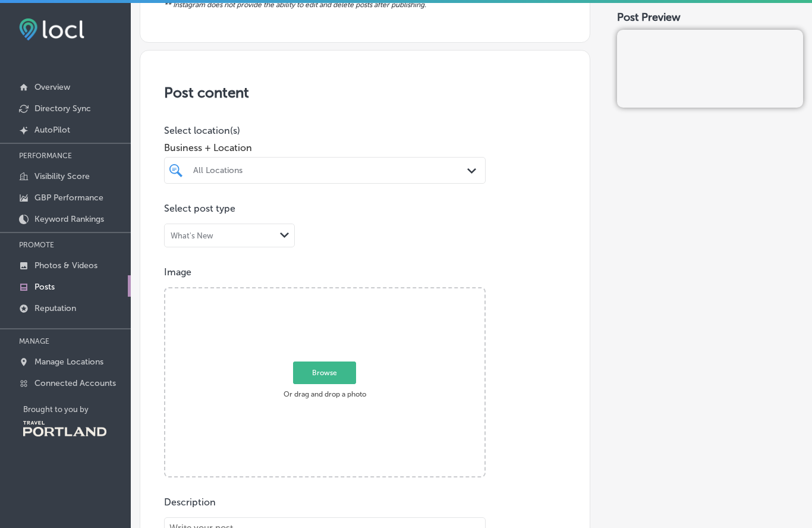
click at [320, 379] on span "Browse" at bounding box center [324, 372] width 63 height 23
click at [320, 292] on input "Browse Or drag and drop a photo" at bounding box center [324, 290] width 319 height 4
type input "C:\fakepath\att.MHfNa0gcZodlgOBsv4kroMK56LTF1P_tCtUQtrX2b4c.jpeg"
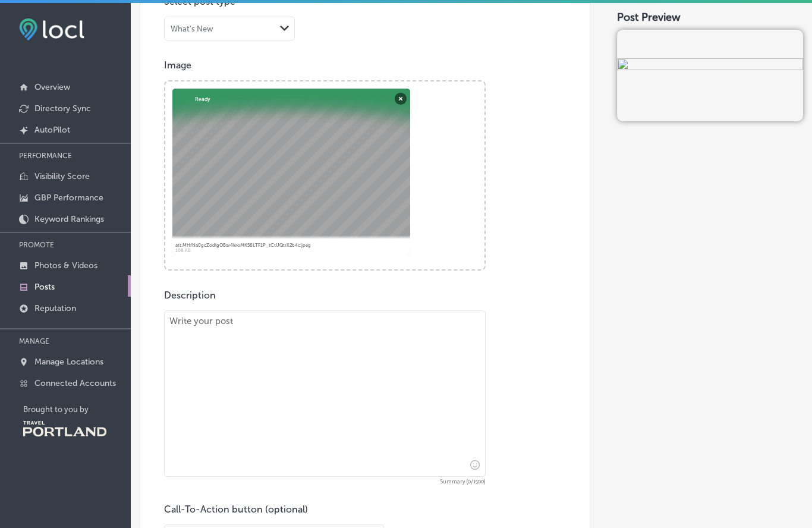
scroll to position [380, 0]
click at [194, 324] on textarea at bounding box center [325, 392] width 322 height 166
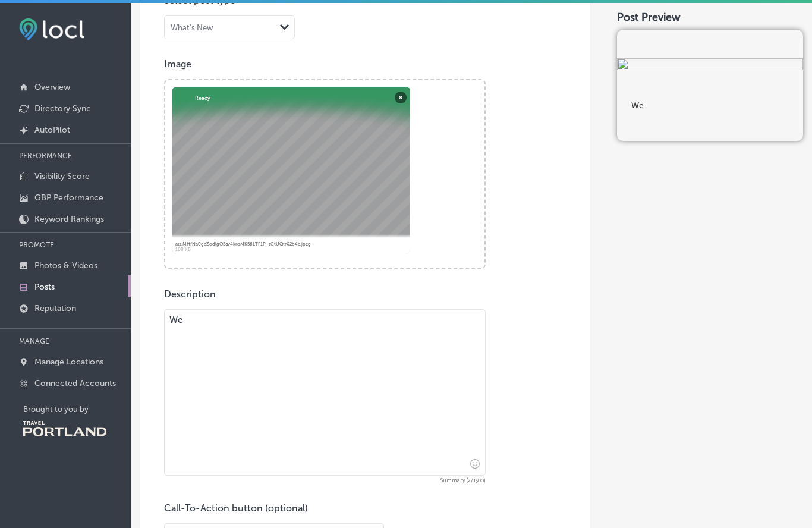
type textarea "W"
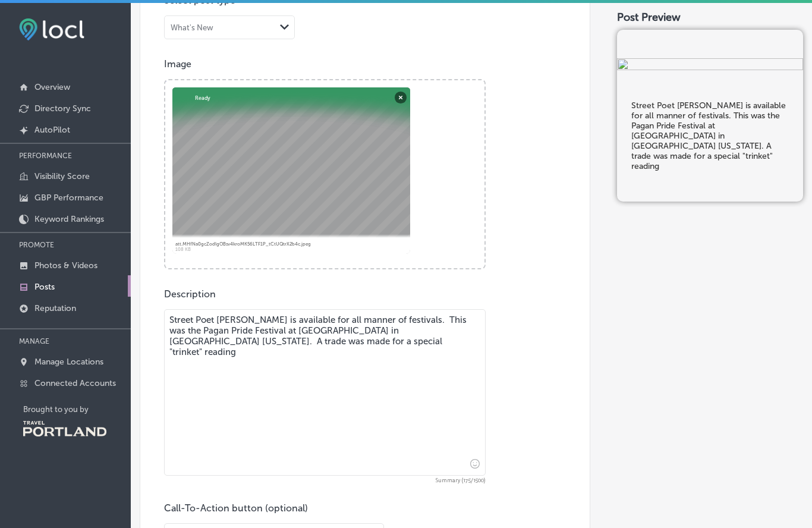
click at [383, 332] on textarea "Street Poet [PERSON_NAME] is available for all manner of festivals. This was th…" at bounding box center [325, 392] width 322 height 166
click at [273, 355] on textarea "Street Poet [PERSON_NAME] is available for all manner of festivals. This was th…" at bounding box center [325, 392] width 322 height 166
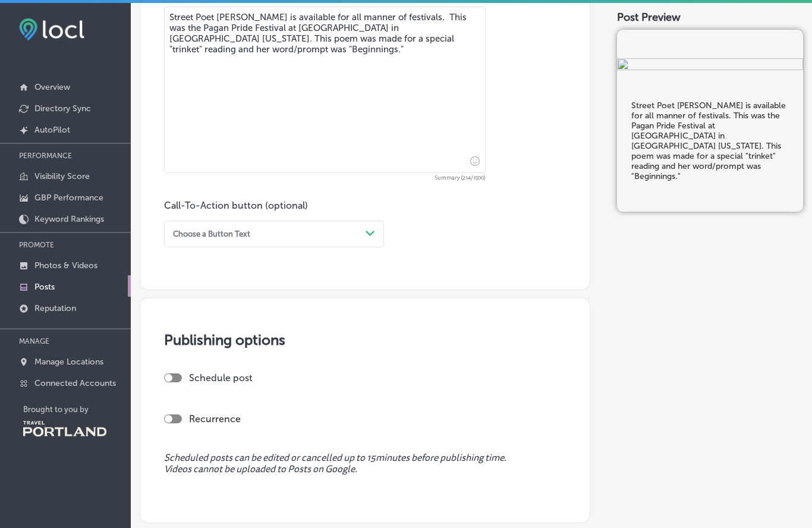
scroll to position [723, 0]
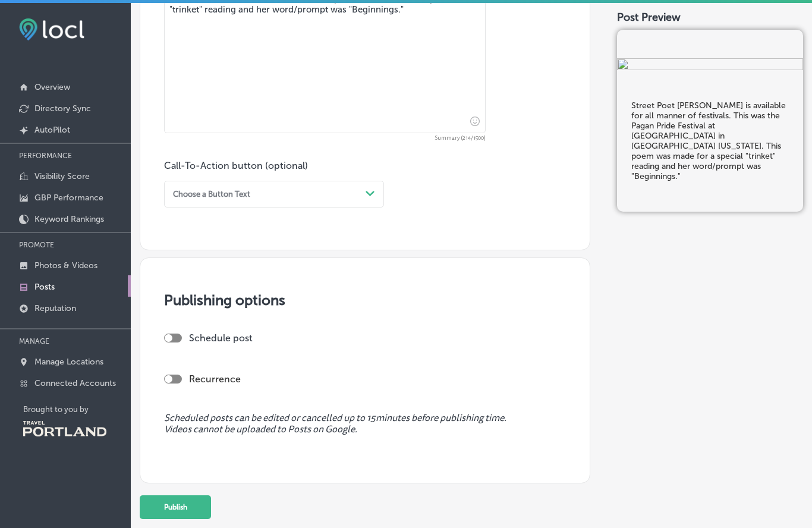
type textarea "Street Poet [PERSON_NAME] is available for all manner of festivals. This was th…"
click at [185, 510] on button "Publish" at bounding box center [175, 507] width 71 height 24
click at [189, 342] on label "Schedule post" at bounding box center [221, 337] width 64 height 11
checkbox input "true"
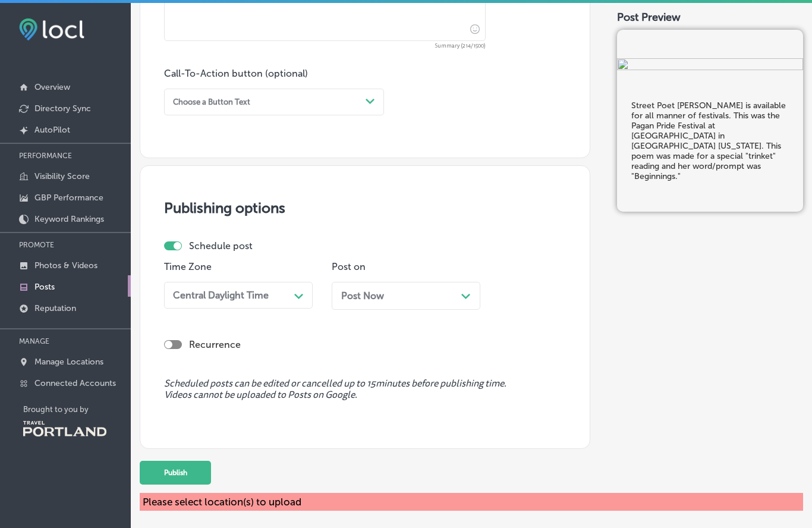
scroll to position [814, 0]
click at [174, 477] on button "Publish" at bounding box center [175, 473] width 71 height 24
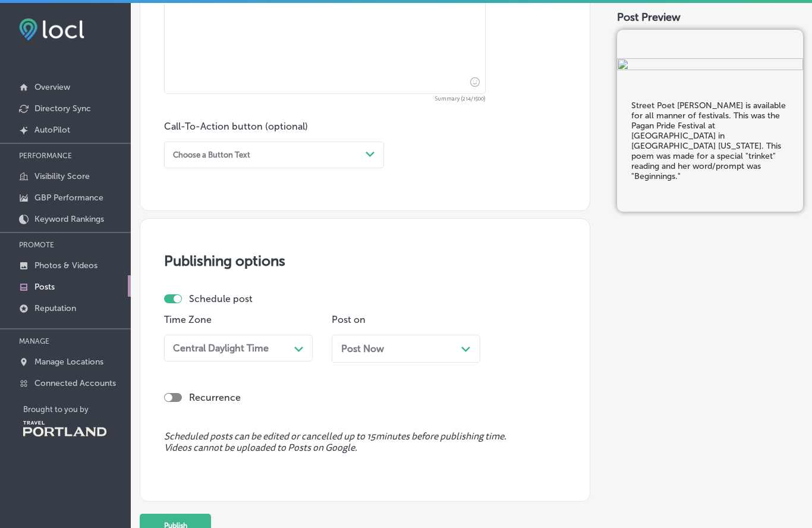
scroll to position [754, 0]
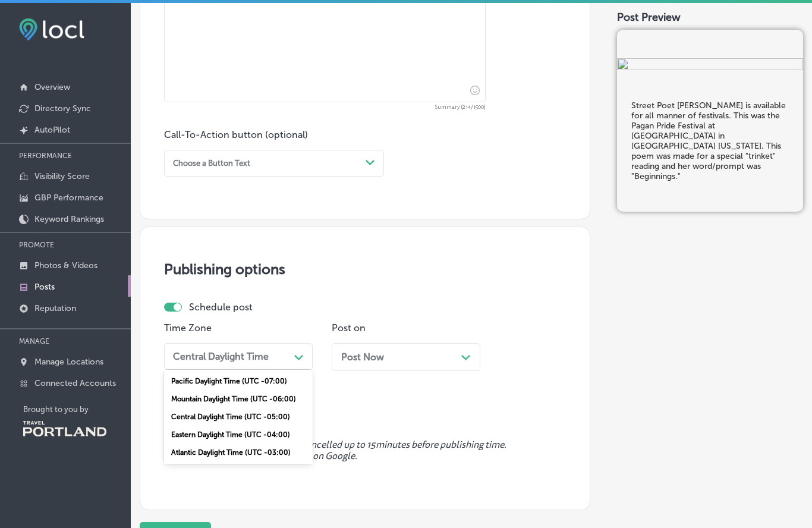
click at [242, 383] on div "Pacific Daylight Time (UTC -07:00)" at bounding box center [238, 381] width 149 height 18
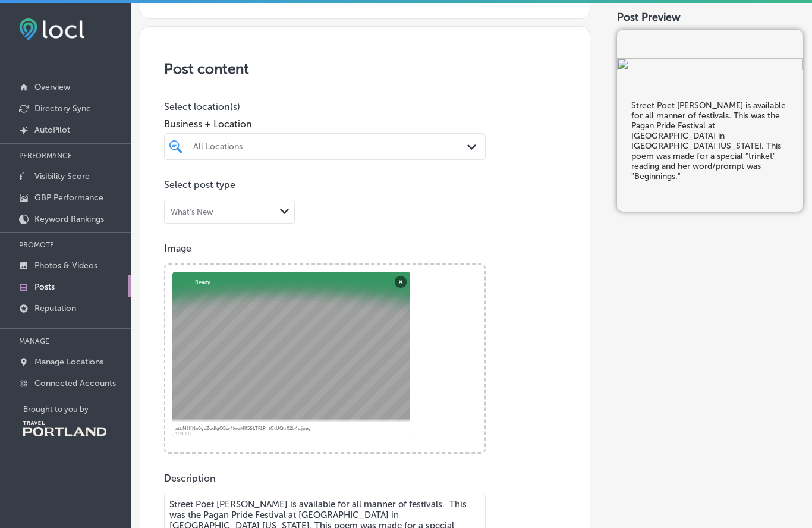
scroll to position [195, 0]
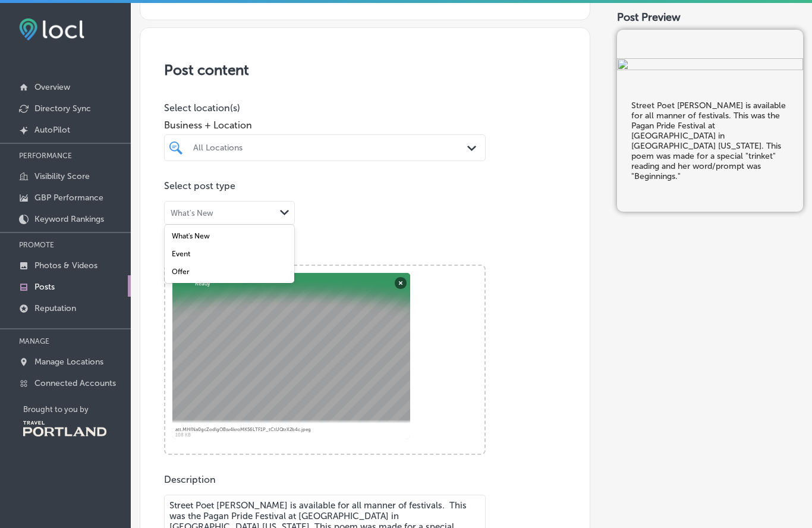
click at [214, 241] on div "What's New" at bounding box center [230, 236] width 130 height 18
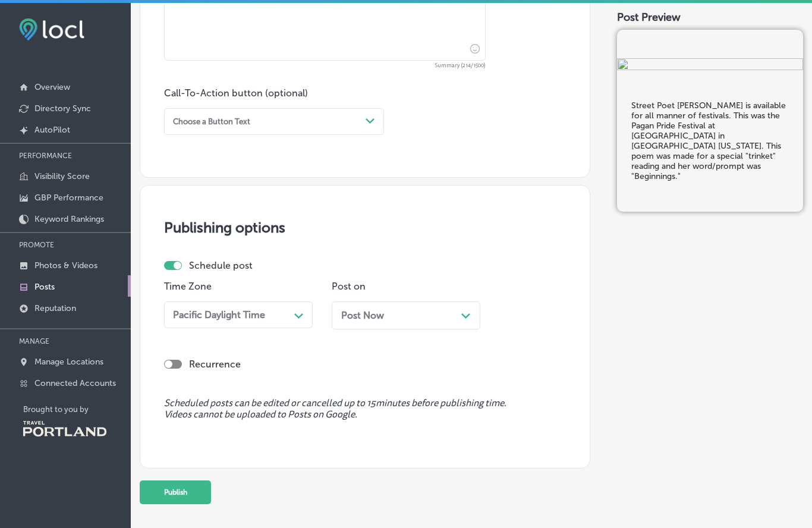
scroll to position [795, 0]
click at [169, 494] on button "Publish" at bounding box center [175, 492] width 71 height 24
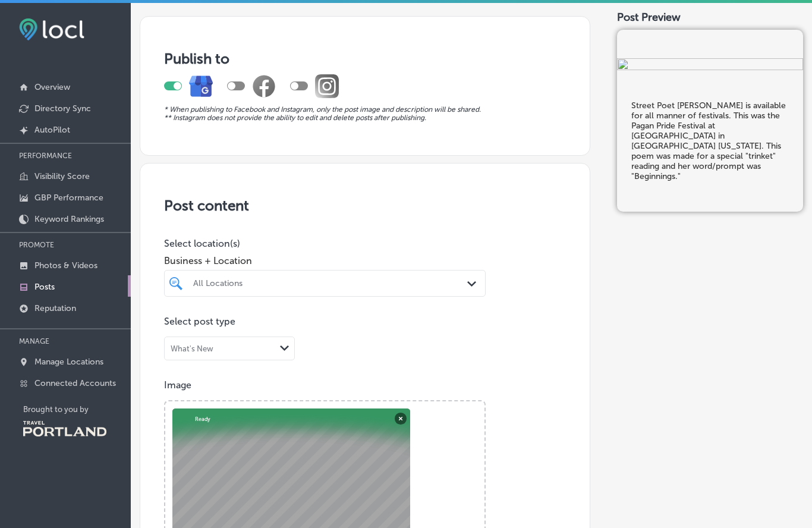
scroll to position [60, 0]
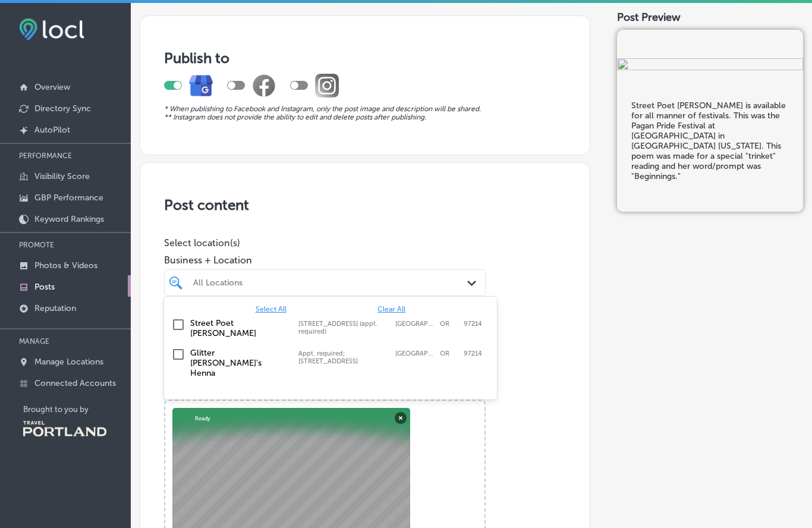
click at [174, 326] on input "checkbox" at bounding box center [178, 324] width 14 height 14
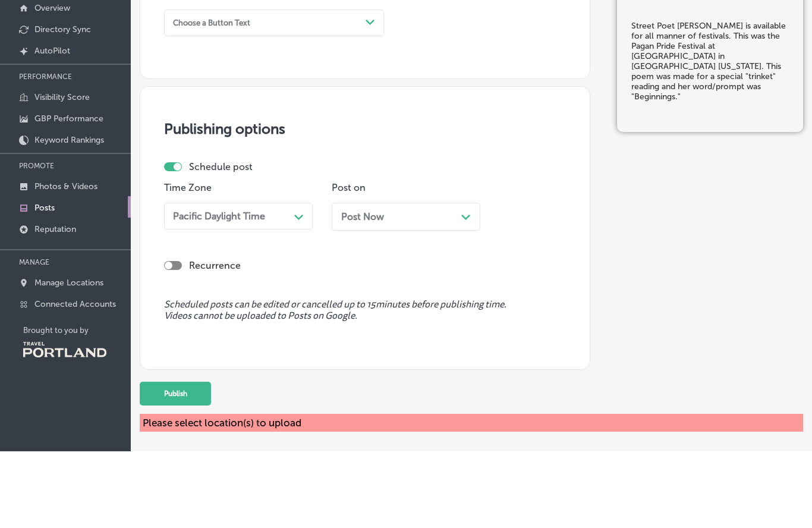
scroll to position [55, 0]
click at [184, 458] on button "Publish" at bounding box center [175, 470] width 71 height 24
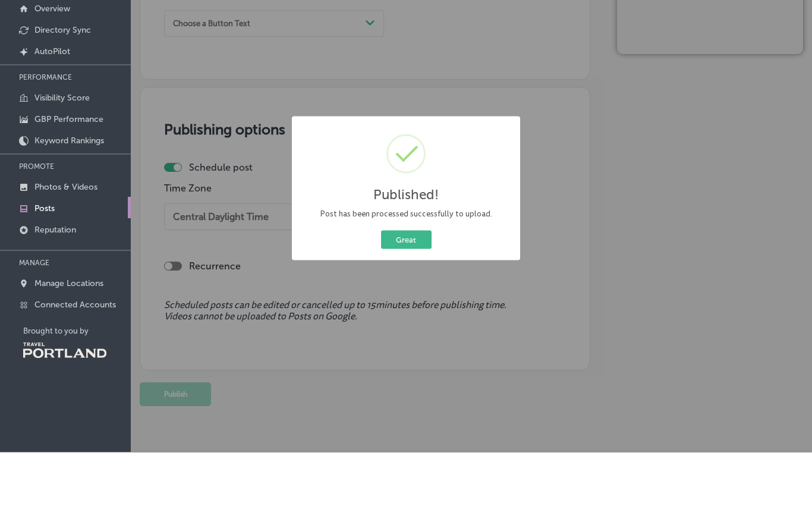
scroll to position [795, 0]
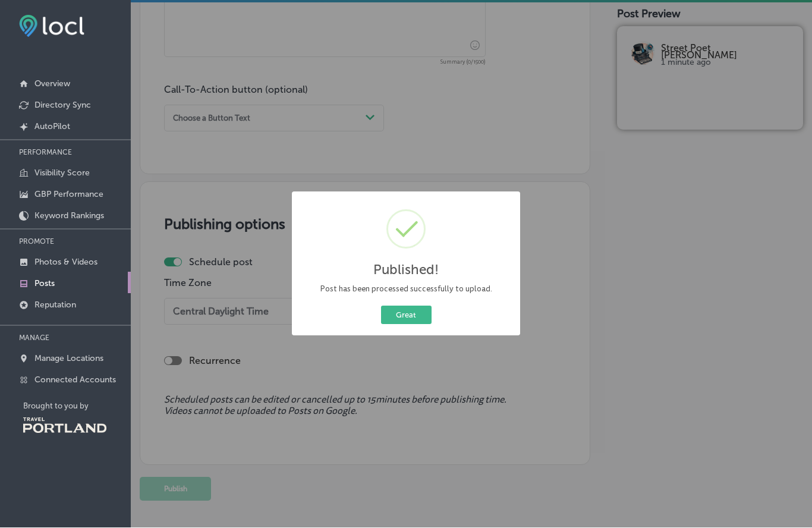
click at [404, 316] on button "Great" at bounding box center [406, 315] width 51 height 18
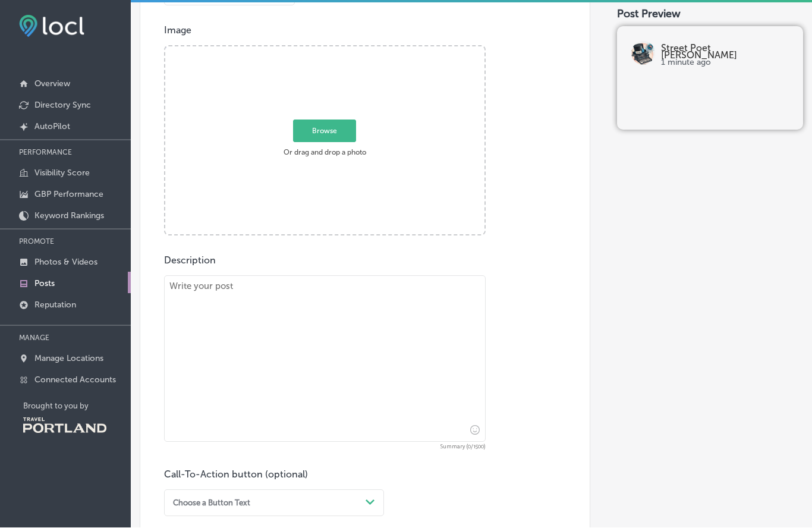
scroll to position [0, 0]
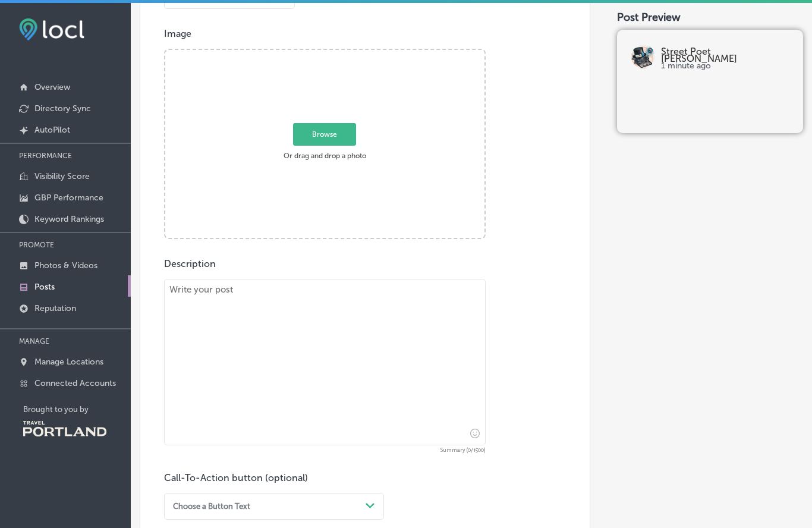
click at [43, 181] on p "Visibility Score" at bounding box center [61, 176] width 55 height 10
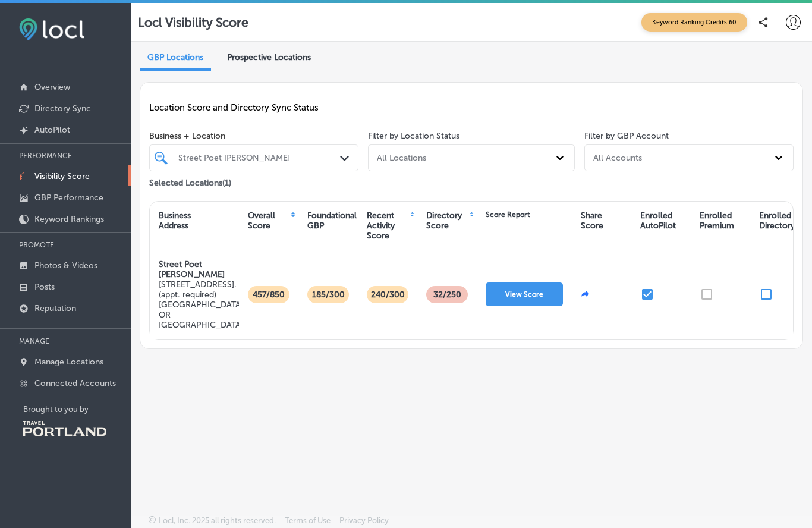
click at [520, 282] on button "View Score" at bounding box center [524, 294] width 77 height 24
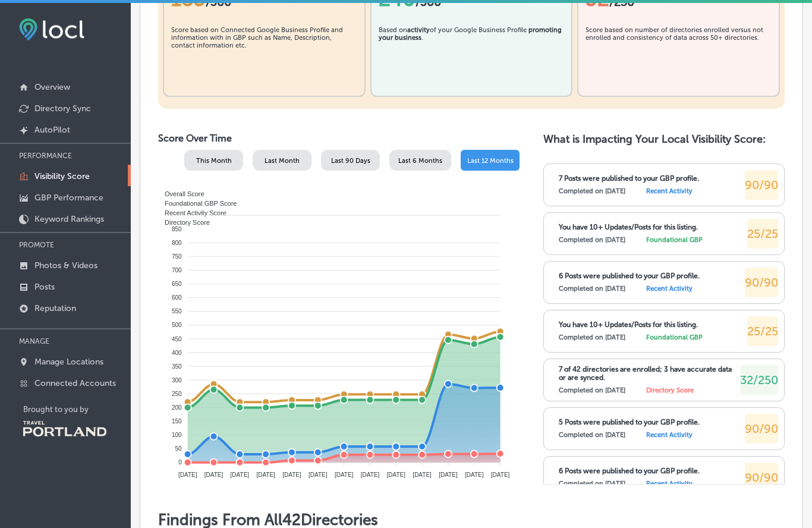
click at [649, 380] on p "7 of 42 directories are enrolled; 3 have accurate data or are synced." at bounding box center [649, 373] width 181 height 17
click at [609, 374] on p "7 of 42 directories are enrolled; 3 have accurate data or are synced." at bounding box center [649, 373] width 181 height 17
click at [762, 390] on div "32/250" at bounding box center [759, 380] width 38 height 30
click at [689, 393] on label "Directory Score" at bounding box center [670, 390] width 48 height 8
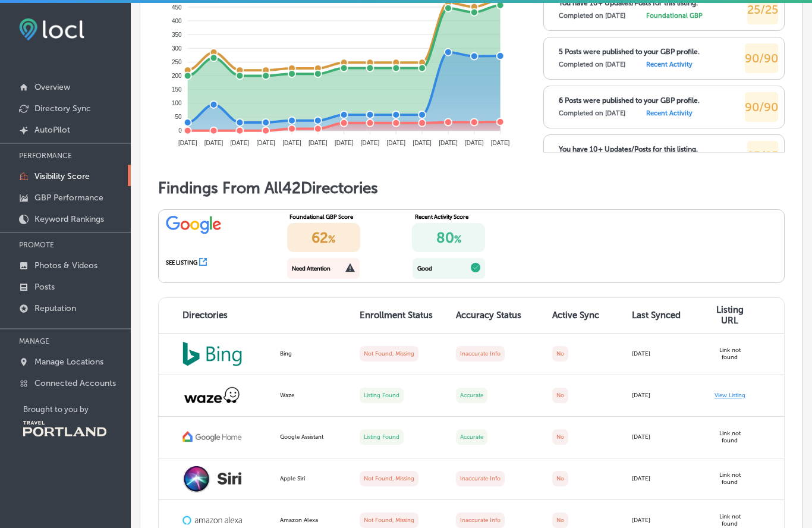
scroll to position [818, 0]
click at [316, 270] on div "Need Attention" at bounding box center [311, 267] width 39 height 7
click at [323, 237] on div "62 %" at bounding box center [323, 236] width 73 height 29
click at [206, 265] on icon at bounding box center [203, 261] width 8 height 8
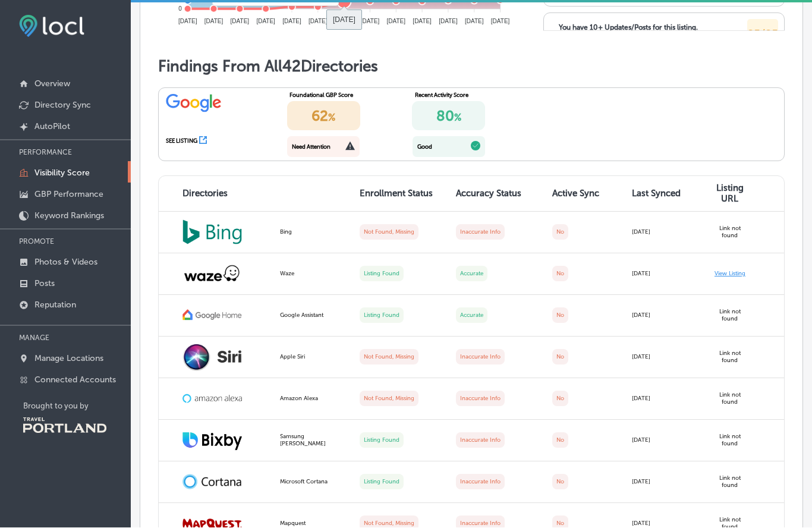
scroll to position [938, 0]
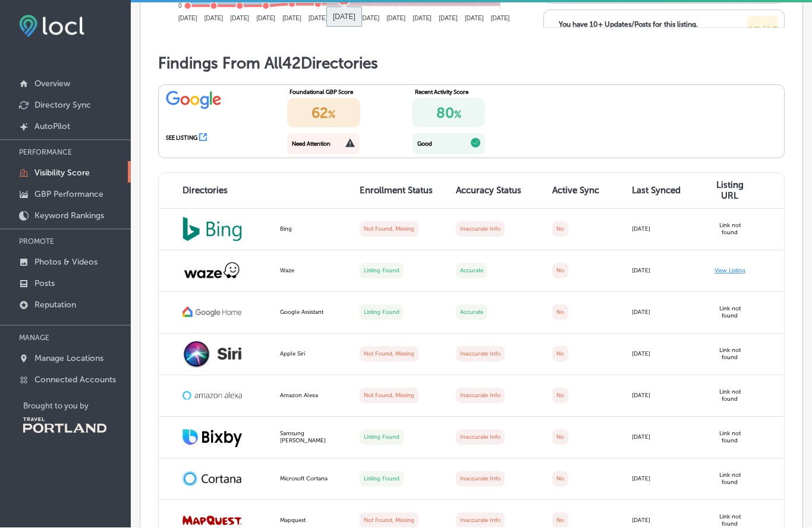
click at [721, 267] on link "View Listing" at bounding box center [729, 270] width 31 height 7
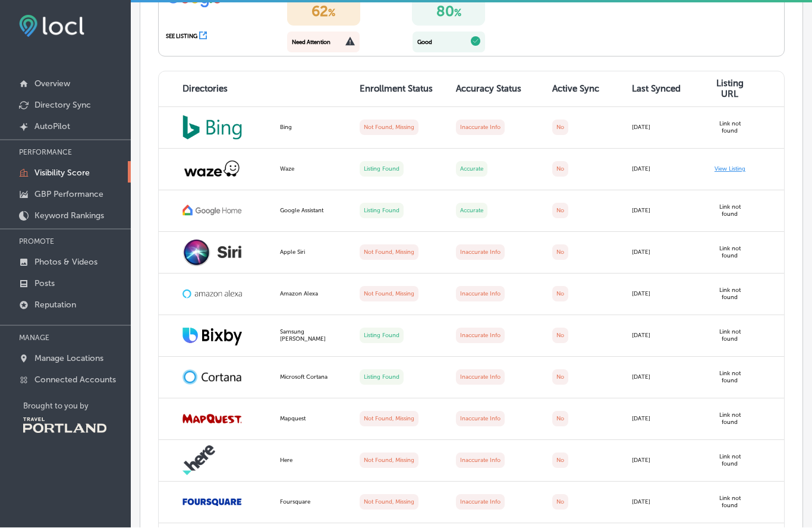
scroll to position [1043, 0]
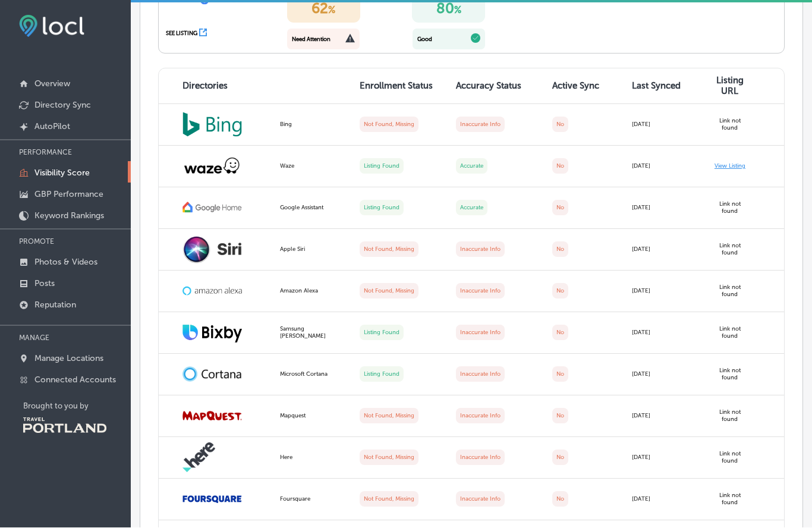
click at [477, 325] on label "Inaccurate Info" at bounding box center [480, 332] width 49 height 15
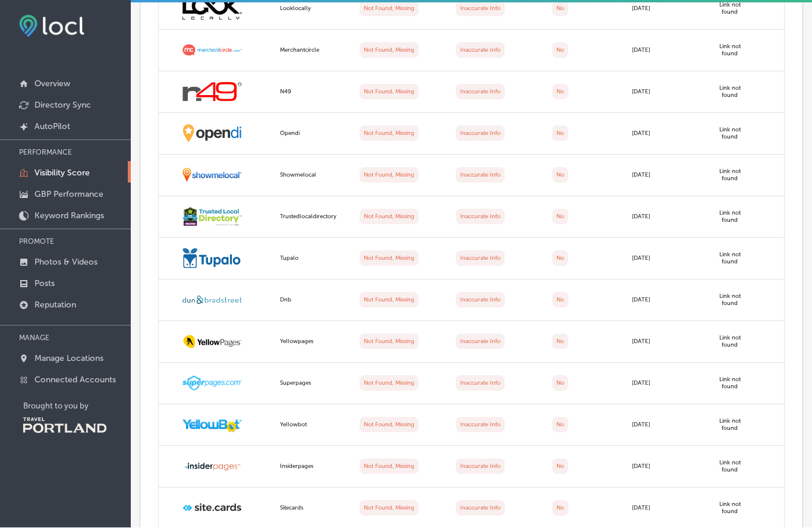
scroll to position [1945, 0]
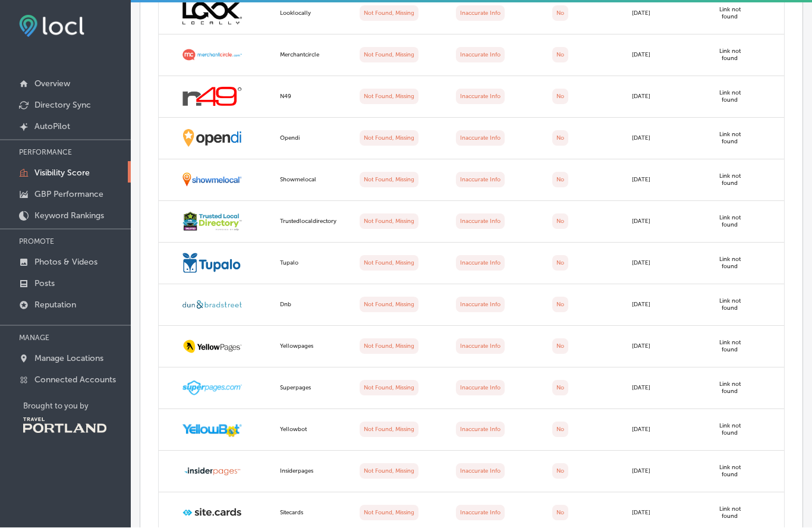
click at [217, 212] on img at bounding box center [211, 222] width 59 height 20
click at [211, 212] on img at bounding box center [211, 222] width 59 height 20
